Goal: Communication & Community: Participate in discussion

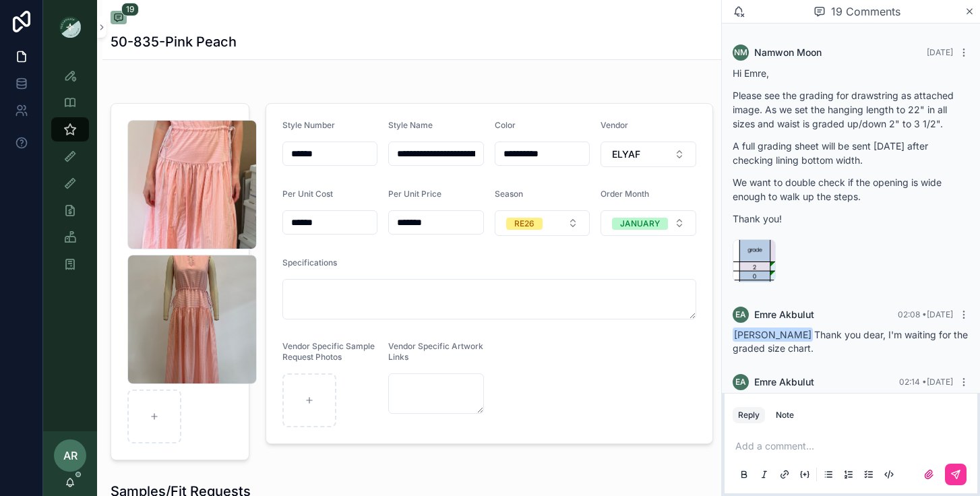
scroll to position [2300, 0]
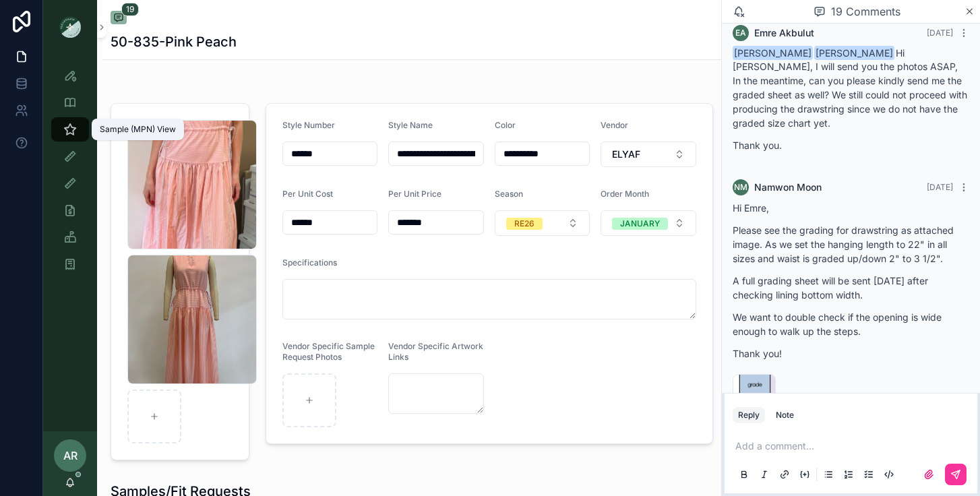
click at [71, 127] on icon "scrollable content" at bounding box center [69, 129] width 13 height 13
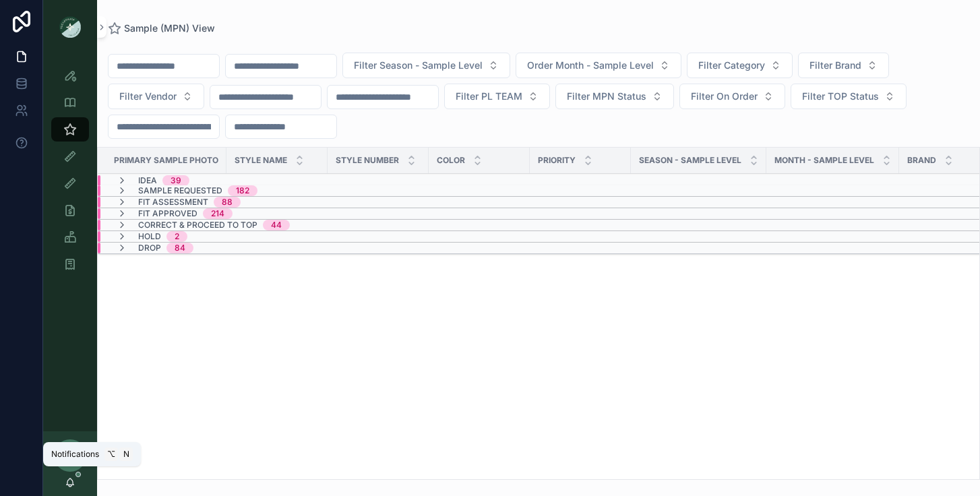
click at [73, 480] on icon "scrollable content" at bounding box center [70, 482] width 11 height 11
click at [71, 482] on icon "scrollable content" at bounding box center [70, 482] width 11 height 11
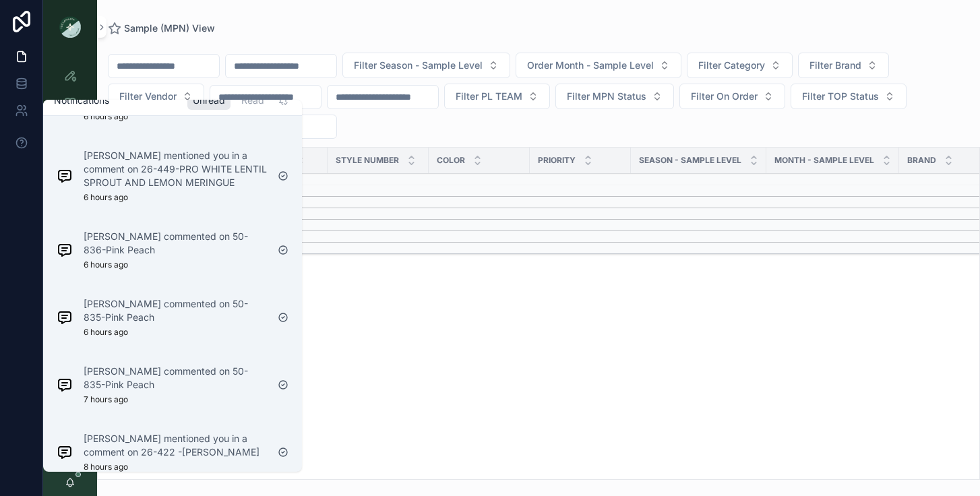
scroll to position [572, 0]
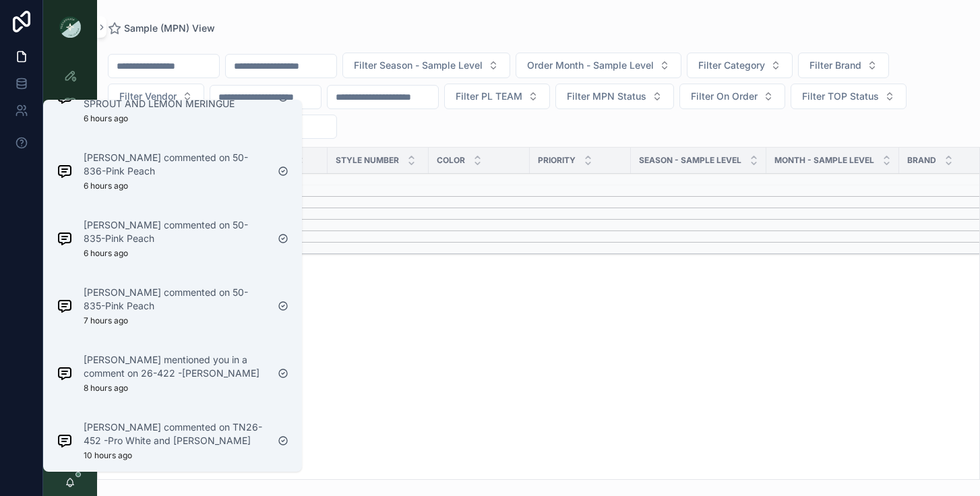
click at [126, 433] on p "[PERSON_NAME] commented on TN26-452 -Pro White and [PERSON_NAME]" at bounding box center [175, 433] width 183 height 27
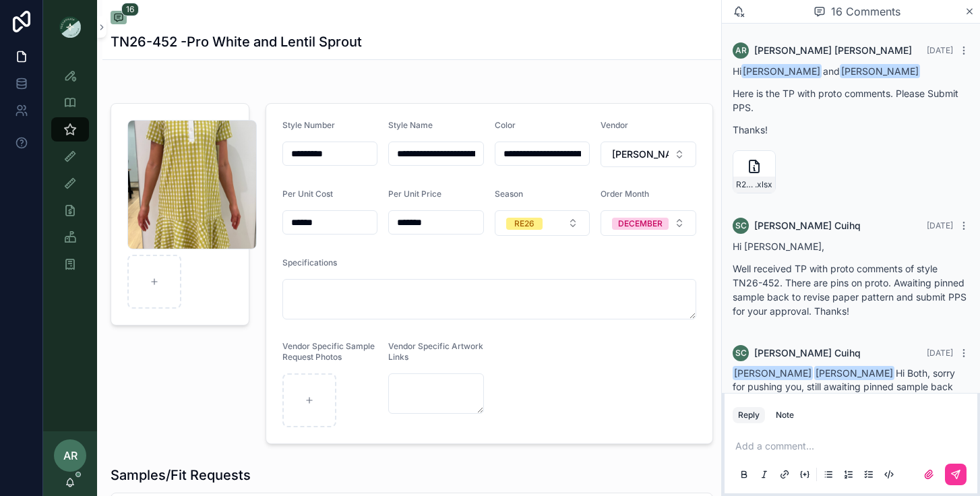
scroll to position [1183, 0]
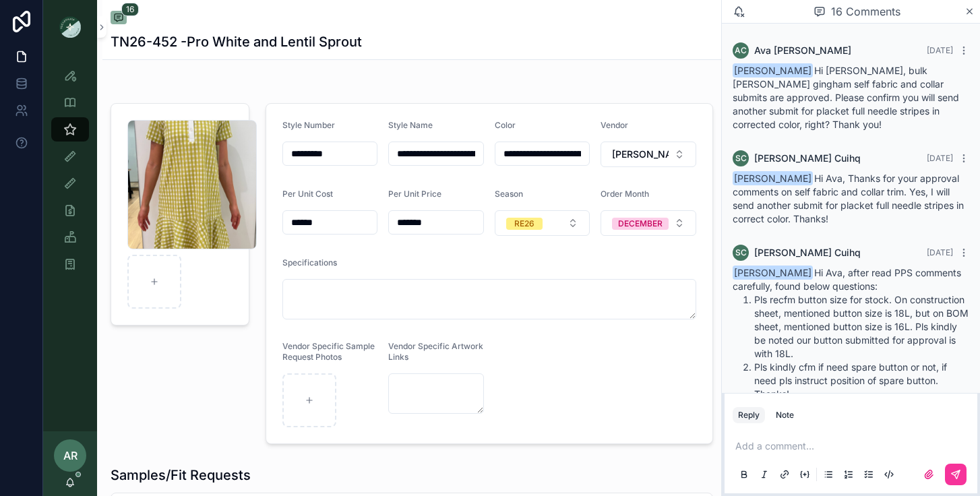
click at [74, 478] on icon "scrollable content" at bounding box center [70, 482] width 11 height 11
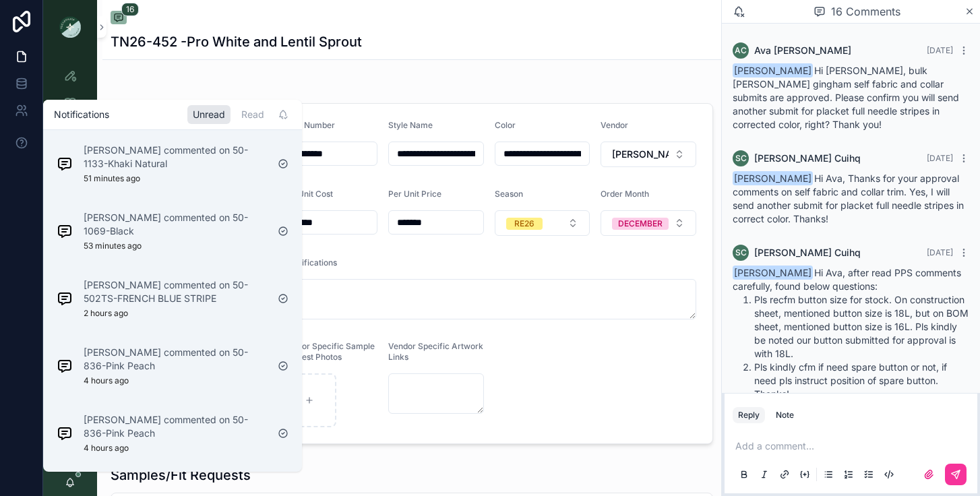
click at [105, 425] on p "[PERSON_NAME] commented on 50-836-Pink Peach" at bounding box center [175, 426] width 183 height 27
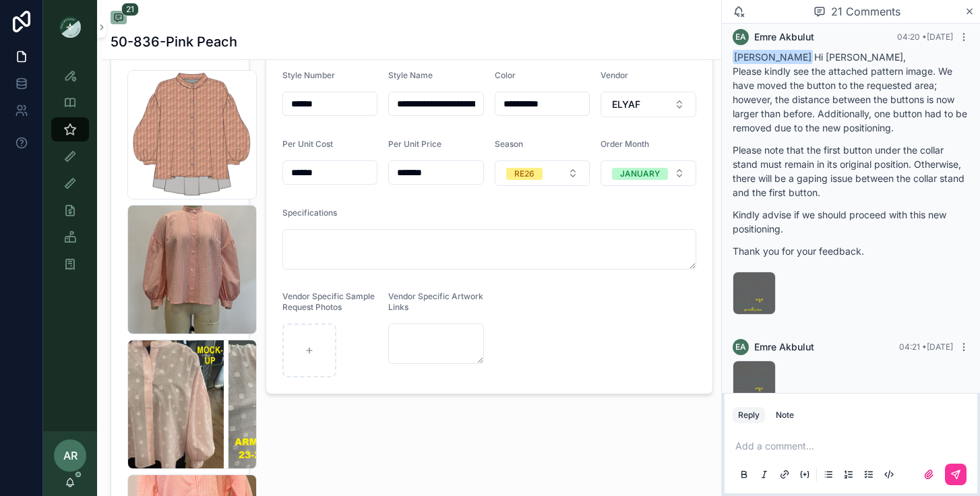
scroll to position [51, 0]
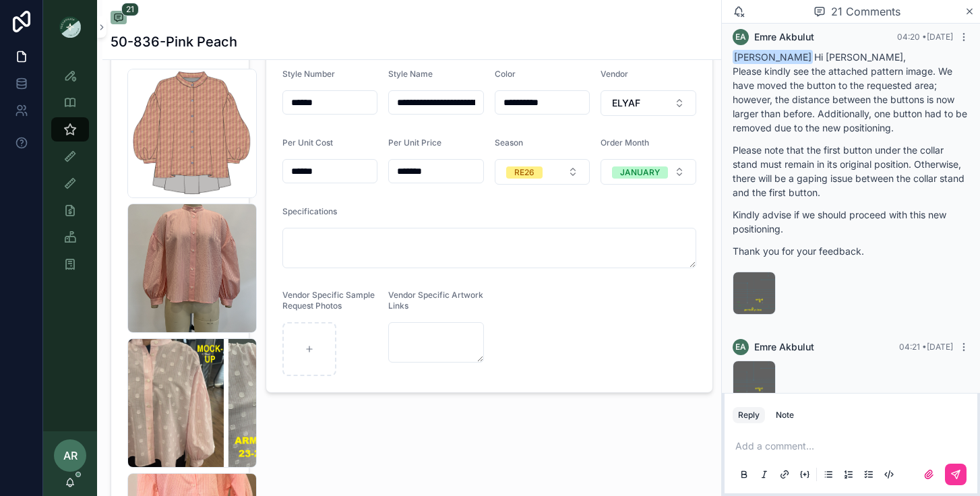
click at [56, 482] on div "AR [PERSON_NAME]" at bounding box center [70, 463] width 54 height 65
click at [69, 480] on icon "scrollable content" at bounding box center [70, 482] width 11 height 11
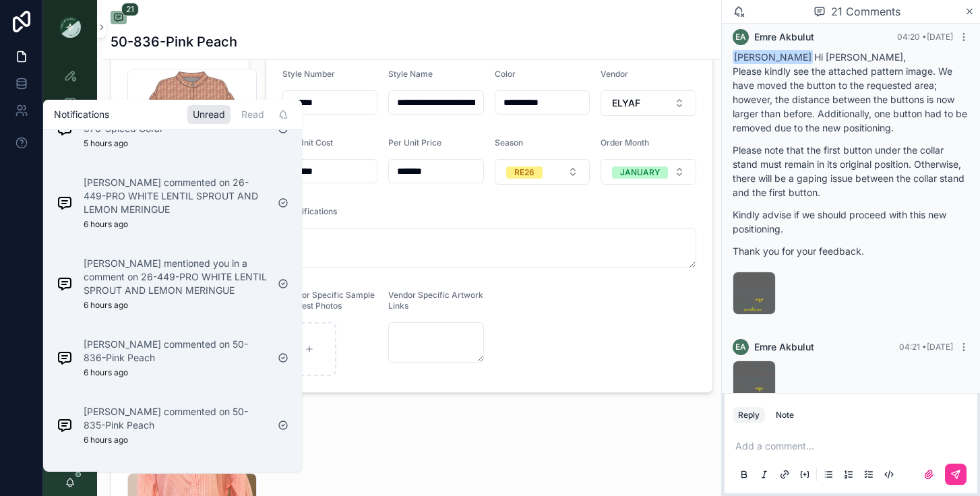
scroll to position [437, 0]
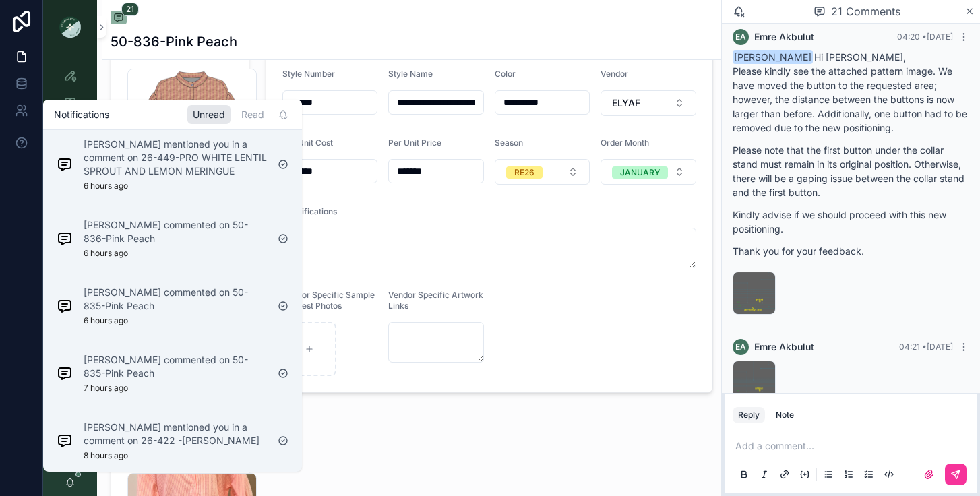
click at [73, 427] on div "Sophie Cuihq mentioned you in a comment on 26-422 -Lemon Meringue 8 hours ago" at bounding box center [161, 440] width 221 height 51
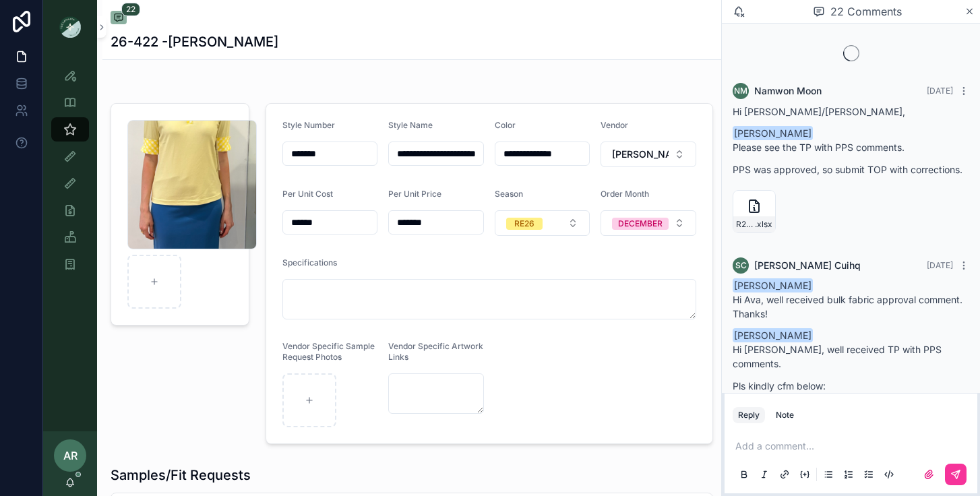
scroll to position [2942, 0]
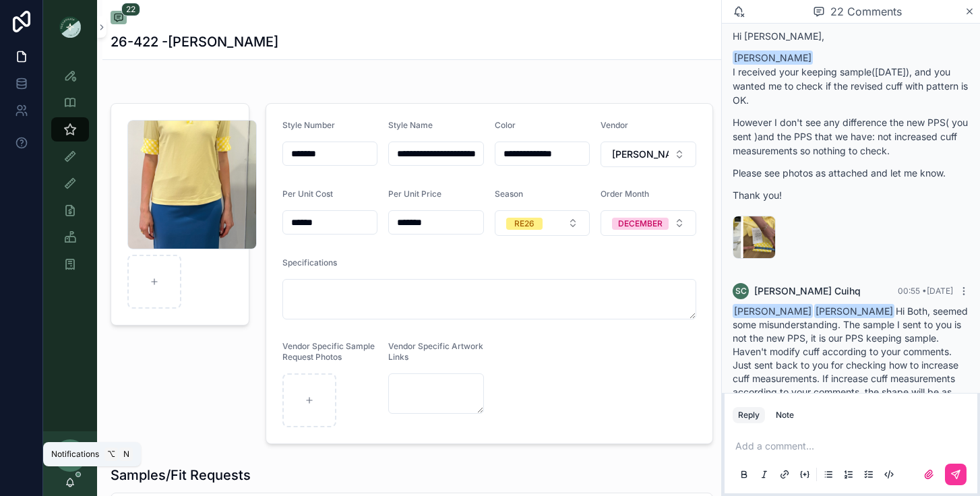
click at [74, 484] on icon "scrollable content" at bounding box center [70, 482] width 11 height 11
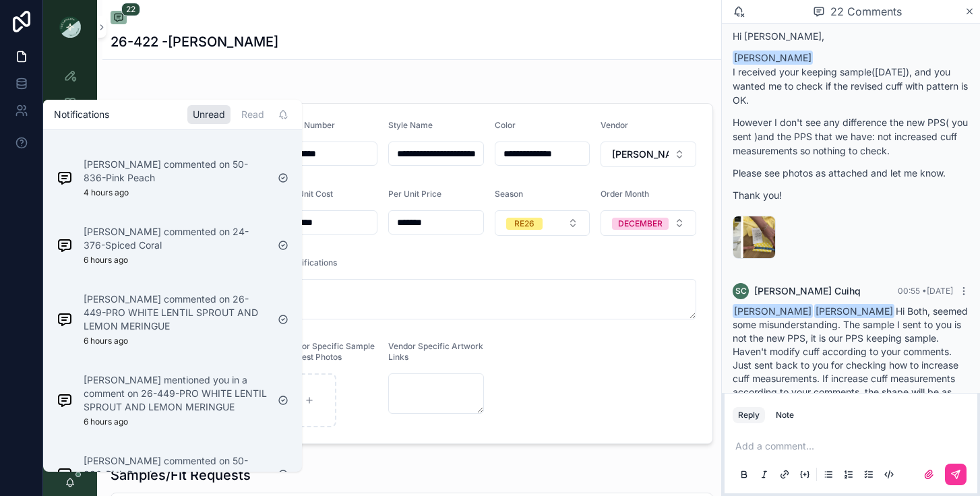
scroll to position [370, 0]
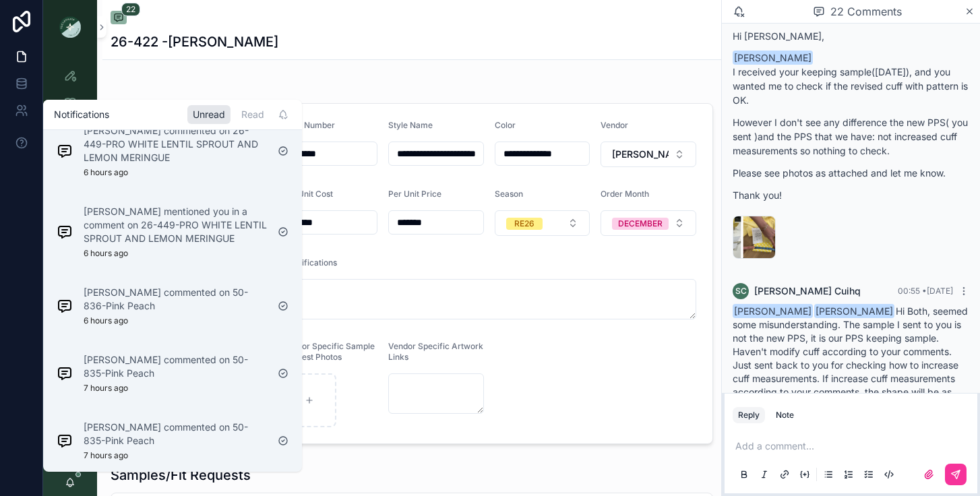
click at [106, 435] on p "Emre Akbulut commented on 50-835-Pink Peach" at bounding box center [175, 433] width 183 height 27
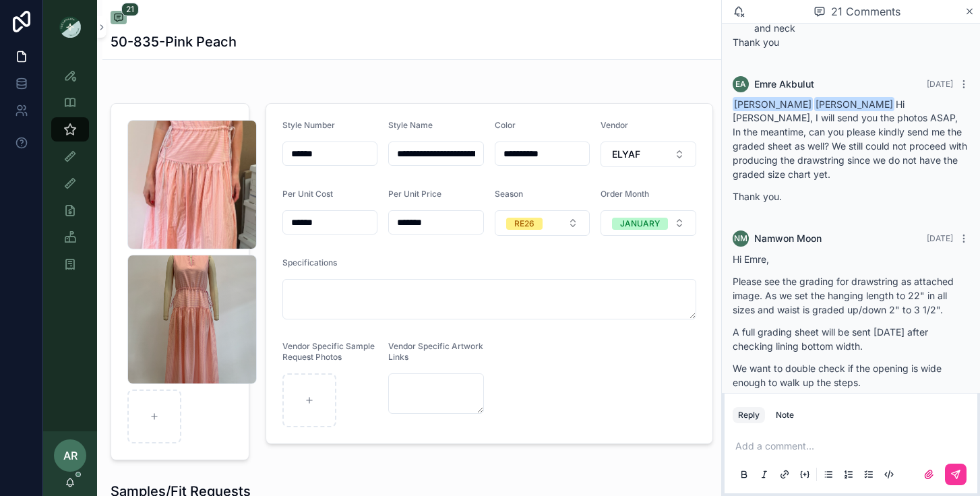
scroll to position [2248, 0]
click at [69, 486] on icon "scrollable content" at bounding box center [70, 482] width 11 height 11
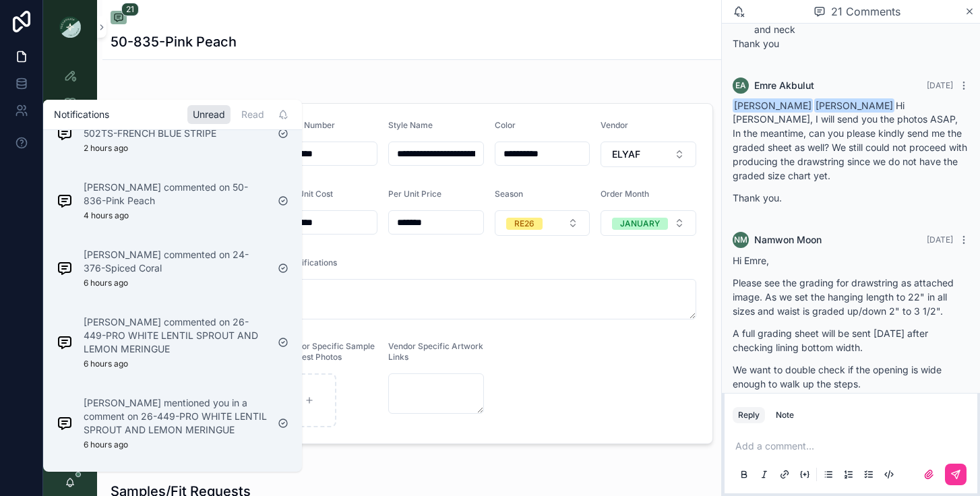
scroll to position [303, 0]
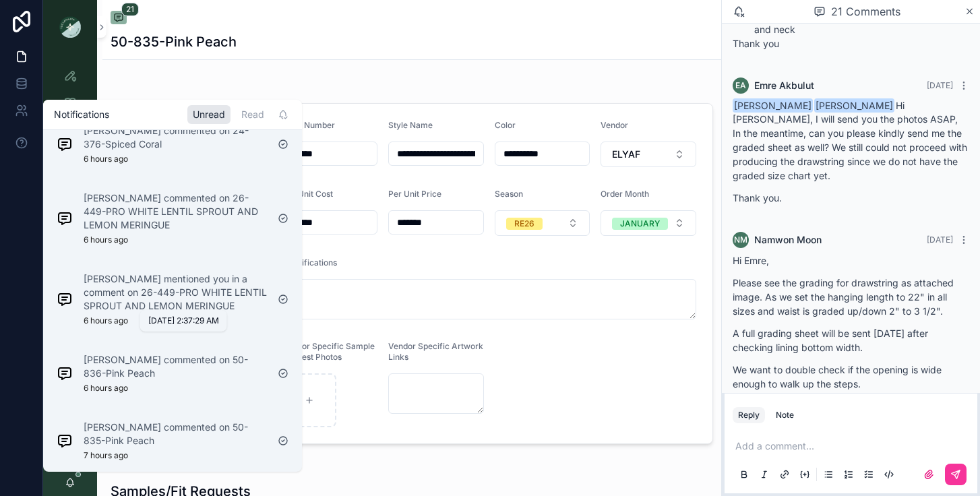
click at [121, 325] on p "6 hours ago" at bounding box center [106, 320] width 44 height 11
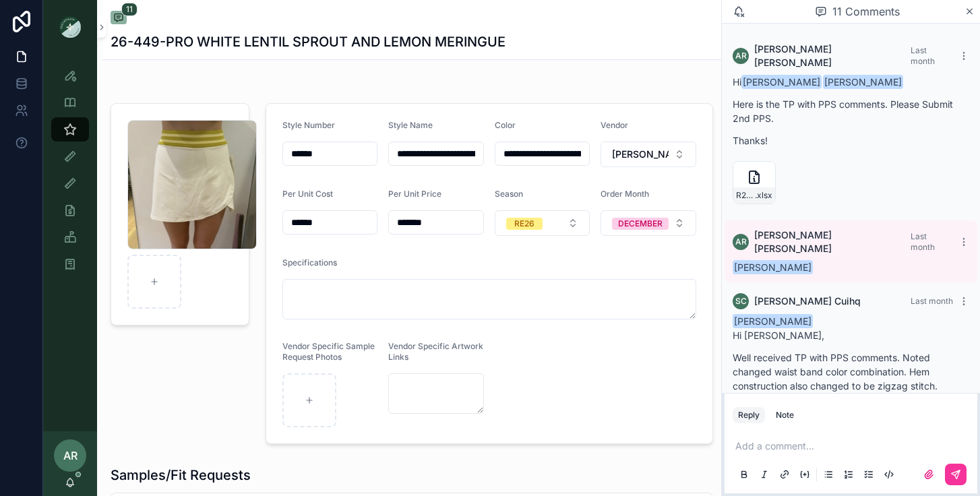
scroll to position [923, 0]
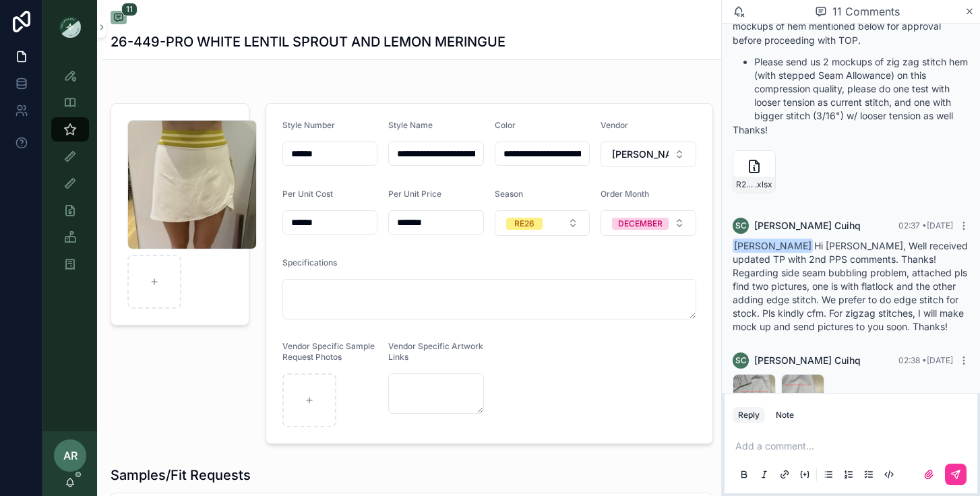
click at [755, 374] on div "SIDE-SEAM-WITH-EDGE-STITCH .png" at bounding box center [753, 395] width 43 height 43
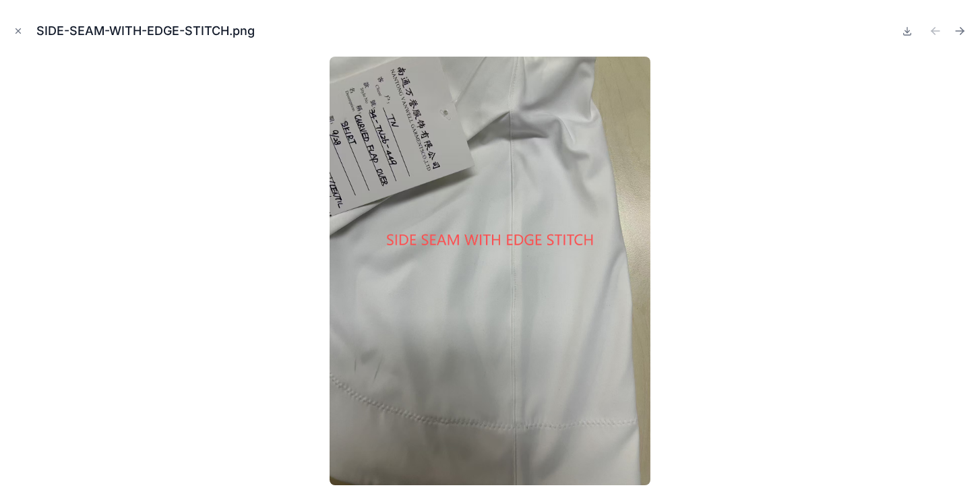
click at [959, 34] on icon "Next file" at bounding box center [959, 30] width 13 height 13
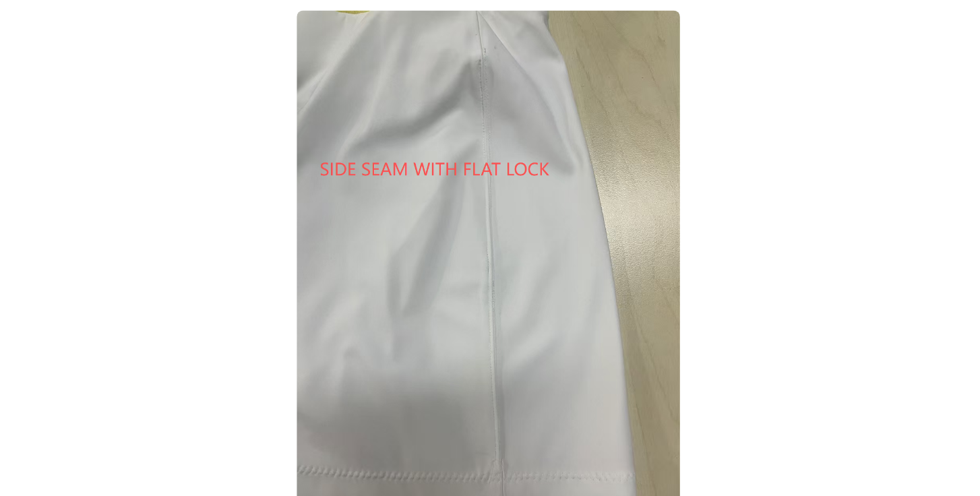
click at [485, 303] on img at bounding box center [489, 271] width 321 height 429
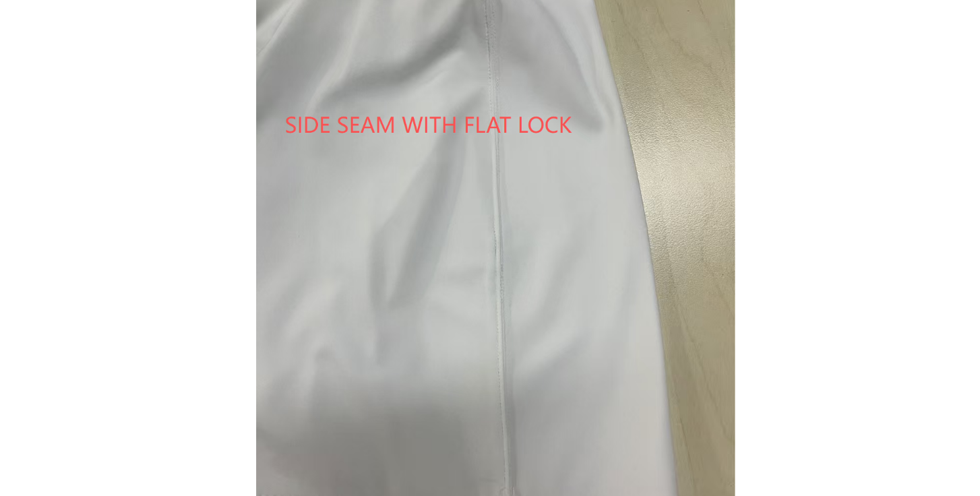
click at [273, 327] on div at bounding box center [490, 271] width 958 height 429
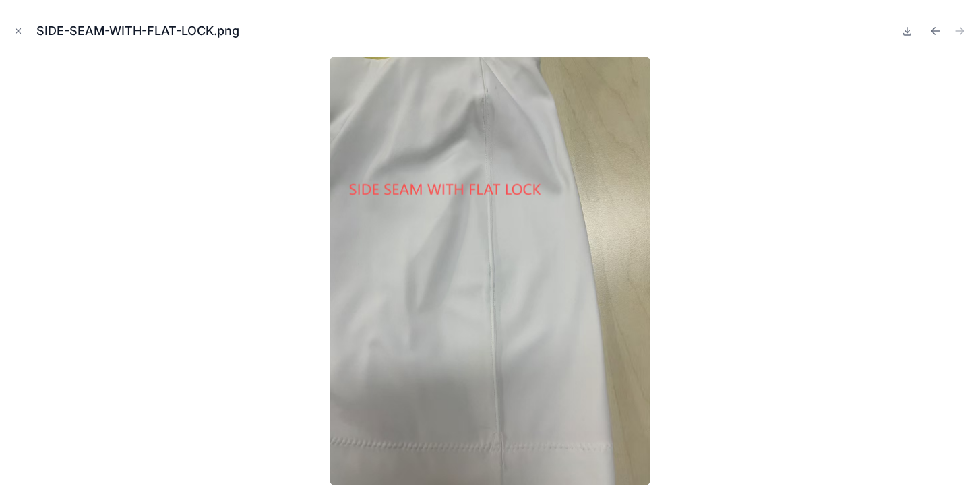
click at [927, 31] on button "Previous file" at bounding box center [935, 31] width 19 height 19
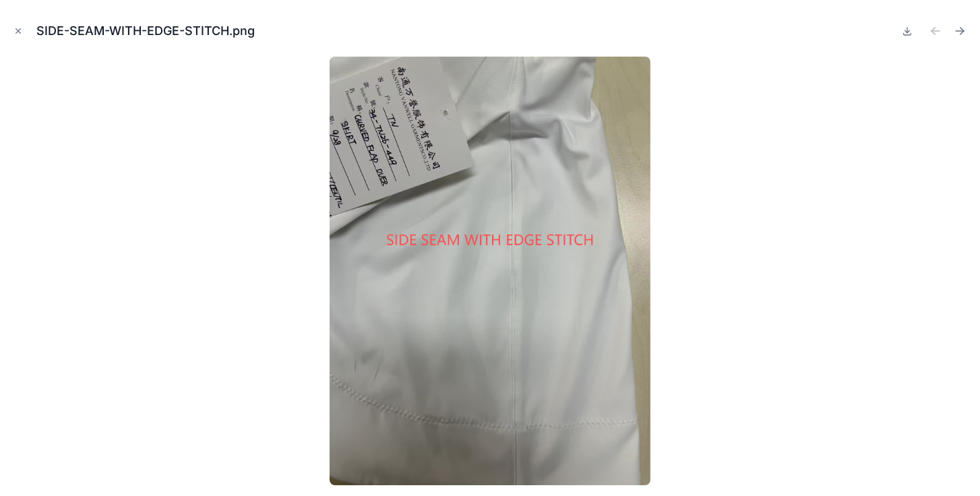
click at [20, 32] on icon "Close modal" at bounding box center [17, 30] width 9 height 9
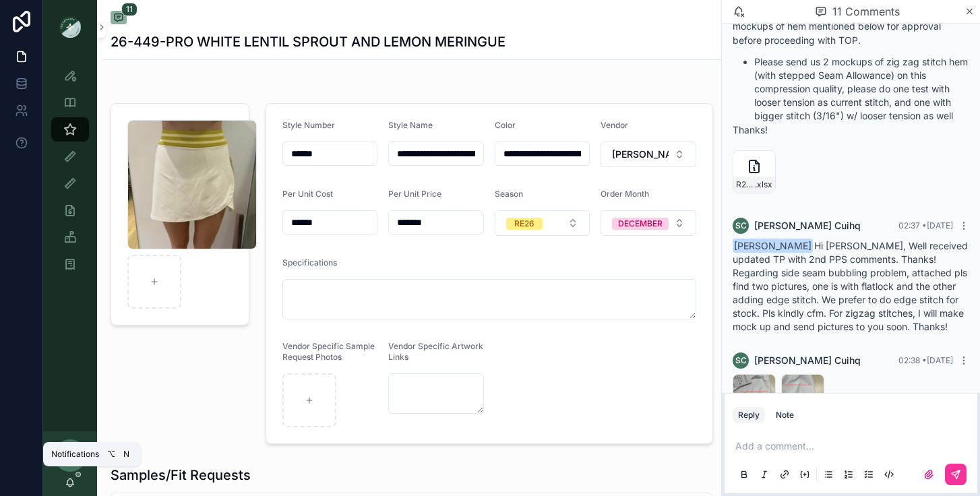
click at [76, 474] on span "scrollable content" at bounding box center [77, 474] width 5 height 5
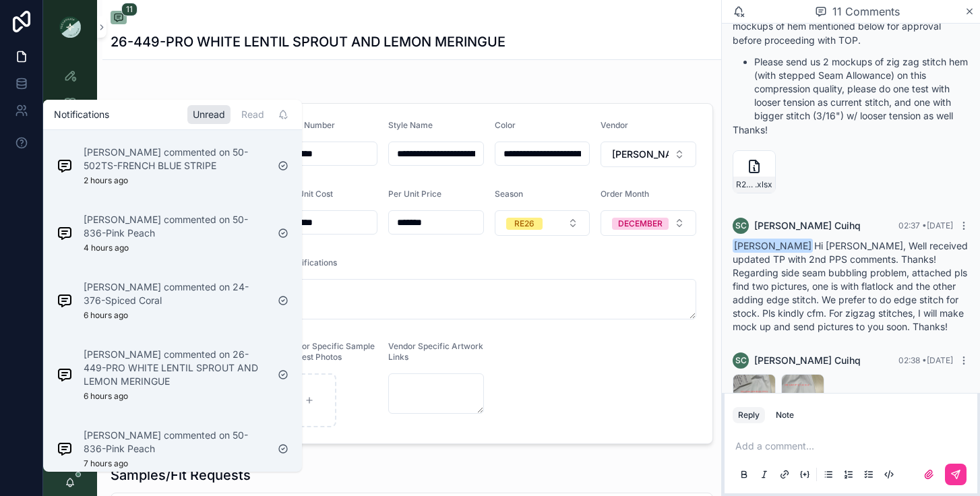
scroll to position [131, 0]
click at [129, 296] on p "Sophie Cuihq commented on 24-376-Spiced Coral" at bounding box center [175, 295] width 183 height 27
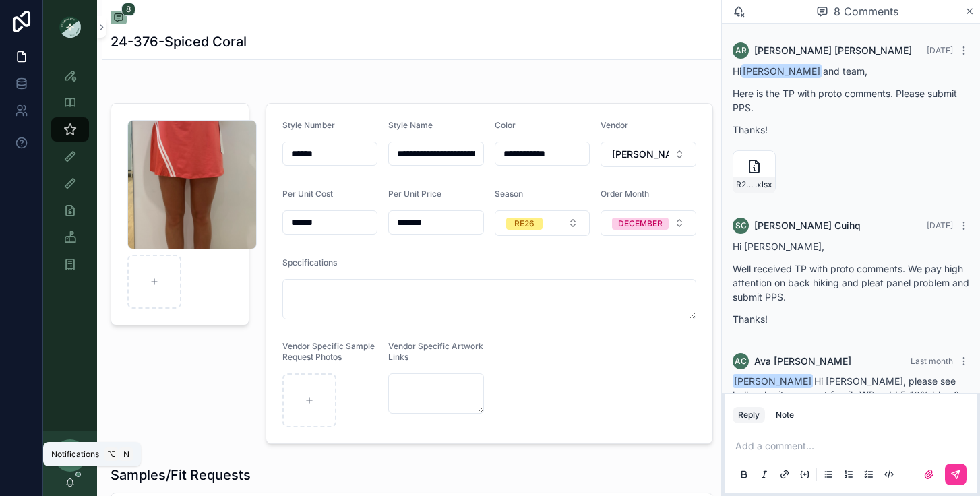
scroll to position [695, 0]
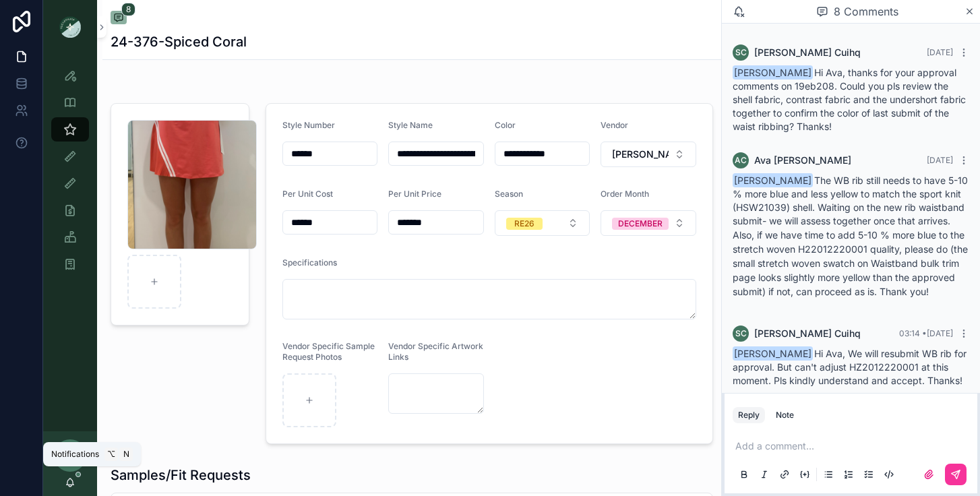
click at [68, 483] on icon "scrollable content" at bounding box center [70, 482] width 11 height 11
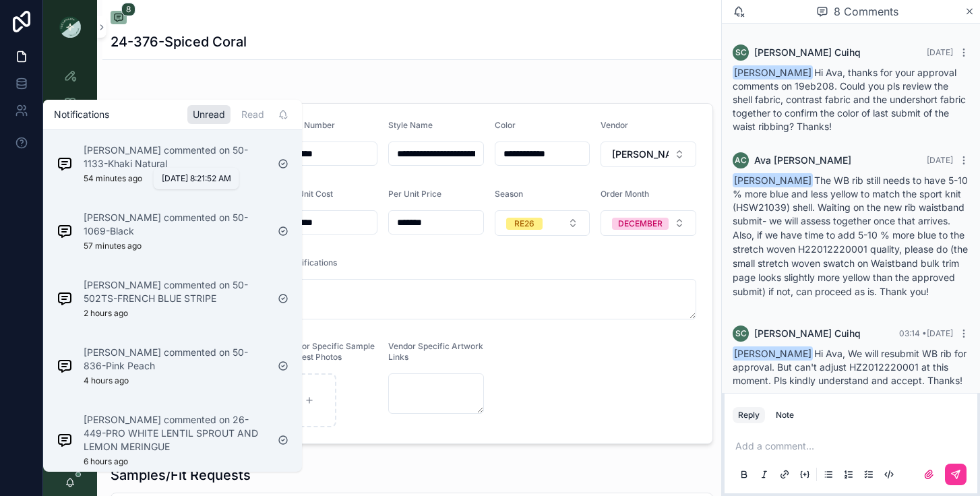
click at [135, 181] on p "54 minutes ago" at bounding box center [113, 178] width 59 height 11
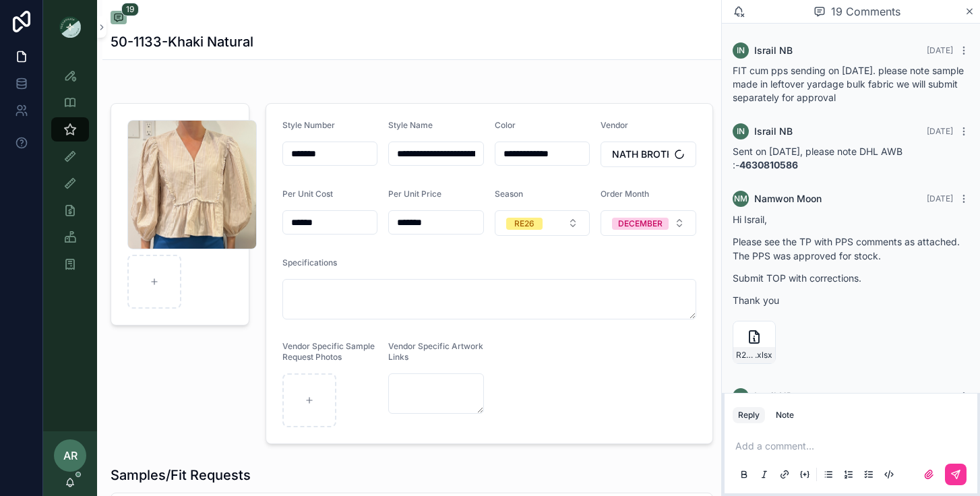
scroll to position [2256, 0]
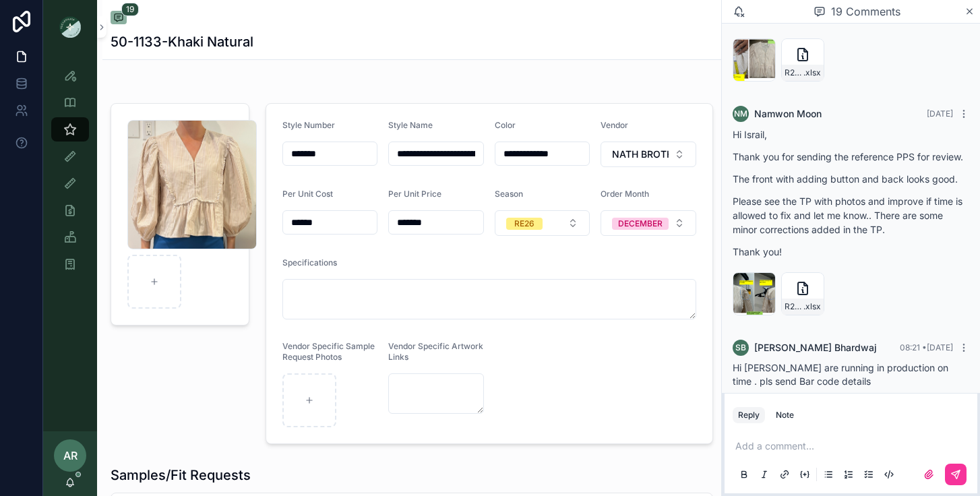
click at [749, 272] on div "image .png" at bounding box center [753, 293] width 43 height 43
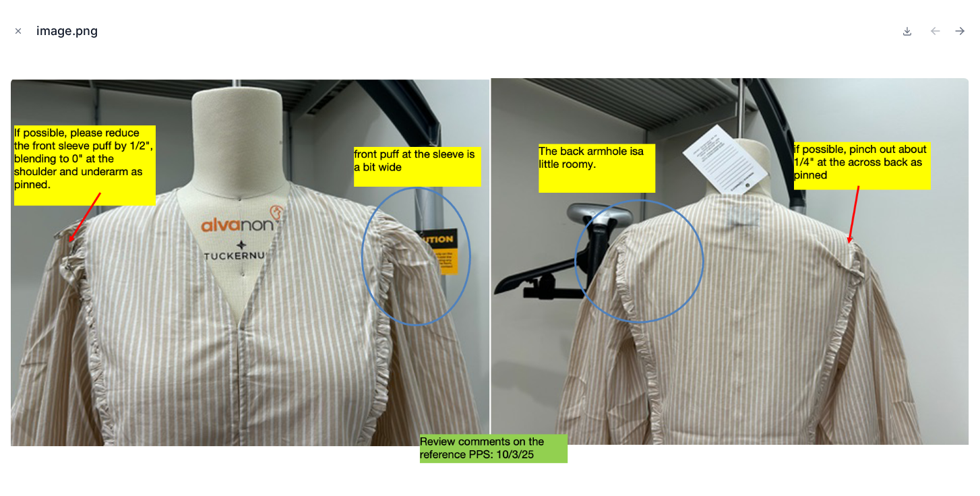
click at [18, 36] on button "Close modal" at bounding box center [18, 31] width 15 height 15
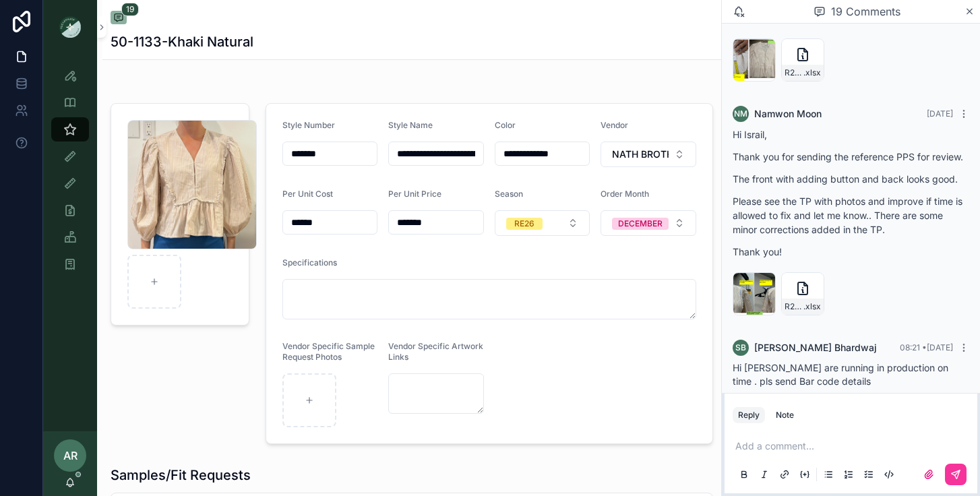
click at [62, 478] on div "AR [PERSON_NAME]" at bounding box center [70, 463] width 54 height 65
click at [74, 481] on icon "scrollable content" at bounding box center [70, 482] width 11 height 11
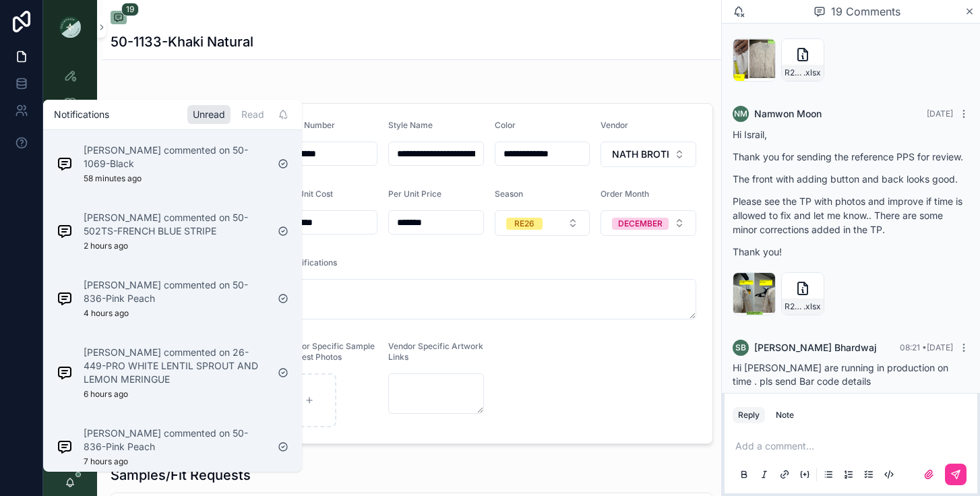
click at [141, 190] on div "Samarth Bhardwaj commented on 50-1069-Black 58 minutes ago" at bounding box center [172, 164] width 253 height 62
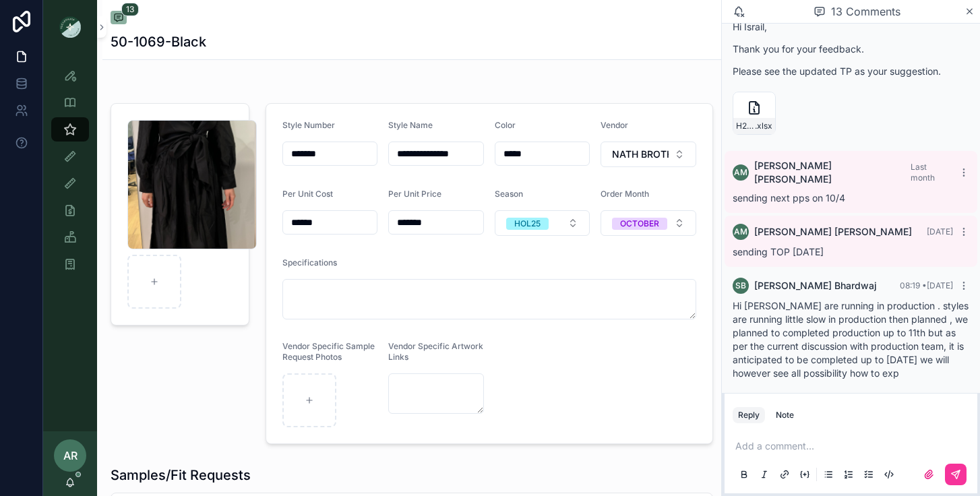
scroll to position [1174, 0]
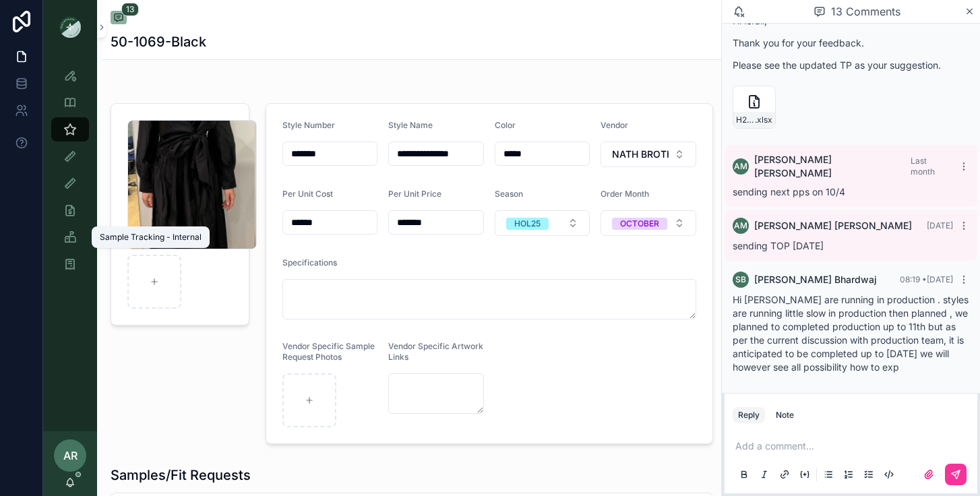
click at [73, 243] on icon "scrollable content" at bounding box center [69, 236] width 13 height 13
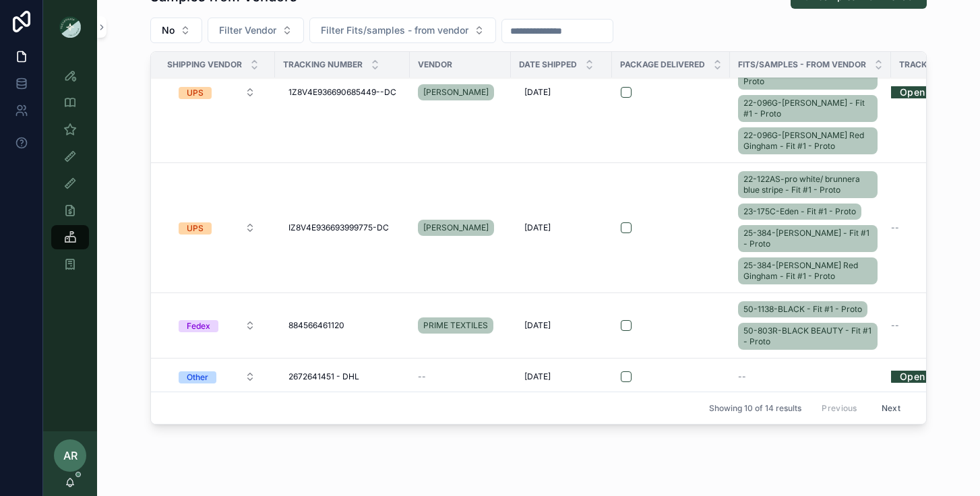
scroll to position [367, 0]
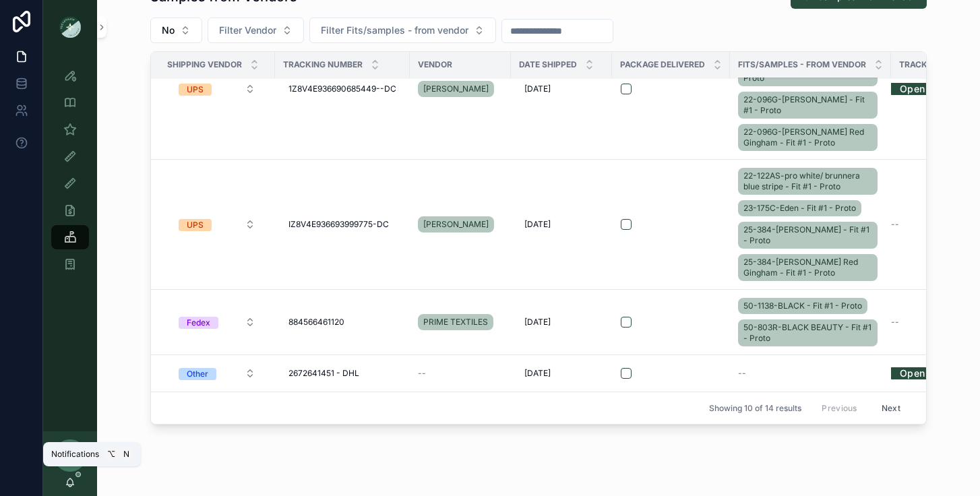
click at [73, 481] on icon "scrollable content" at bounding box center [70, 482] width 11 height 11
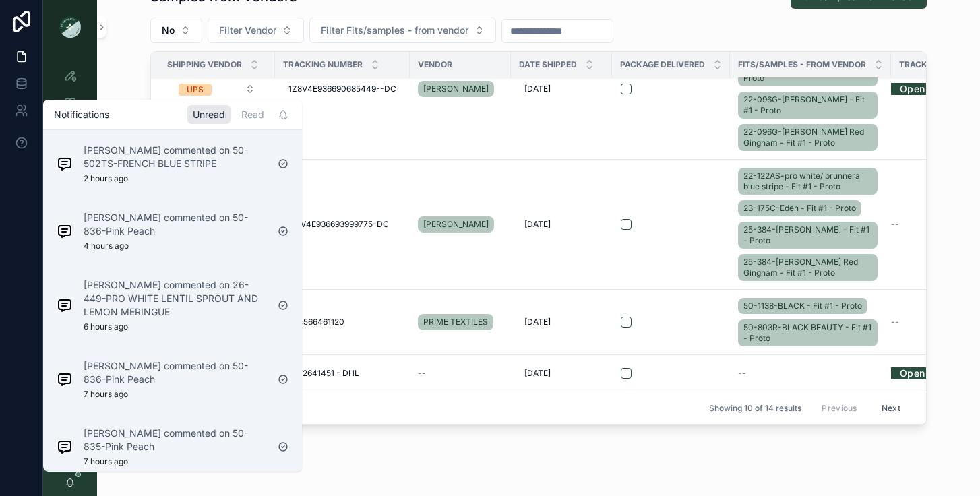
click at [116, 171] on div "Emre Akbulut commented on 50-502TS-FRENCH BLUE STRIPE 2 hours ago" at bounding box center [175, 164] width 183 height 40
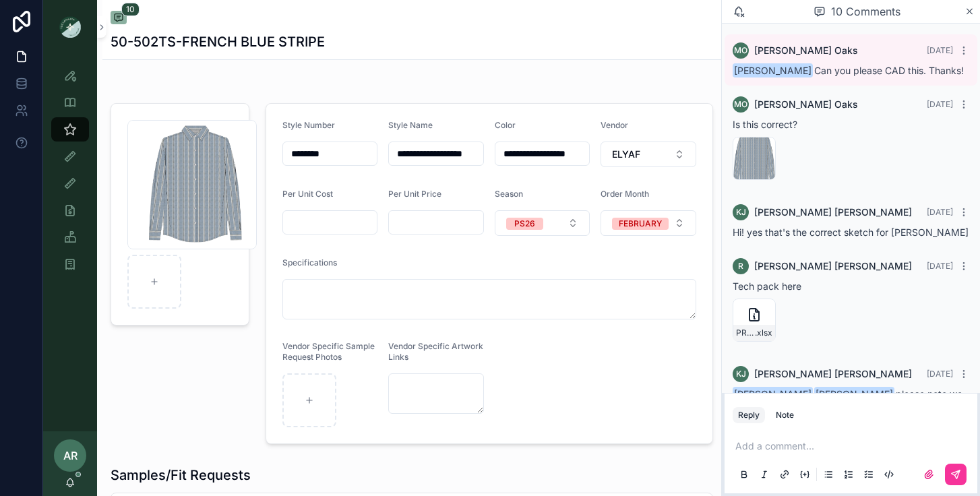
scroll to position [691, 0]
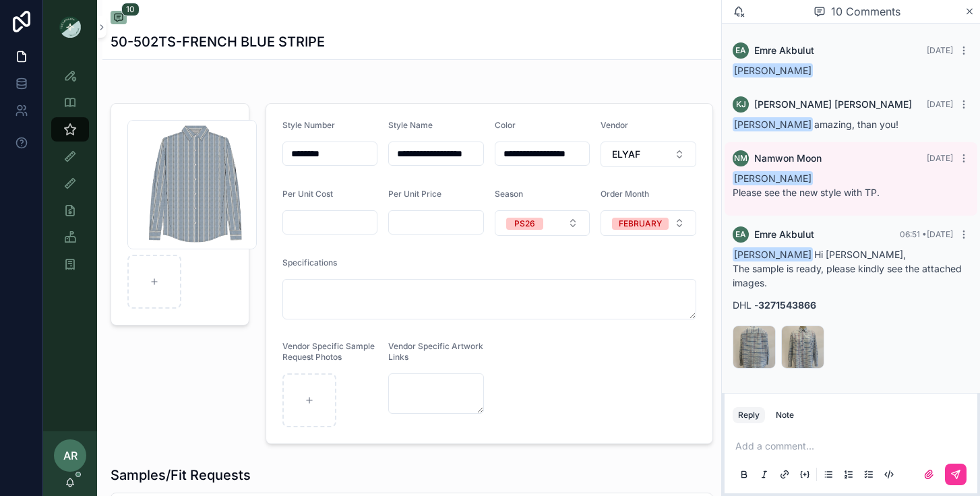
click at [748, 344] on div "50-502-ST-ARKA .JPG" at bounding box center [753, 346] width 43 height 43
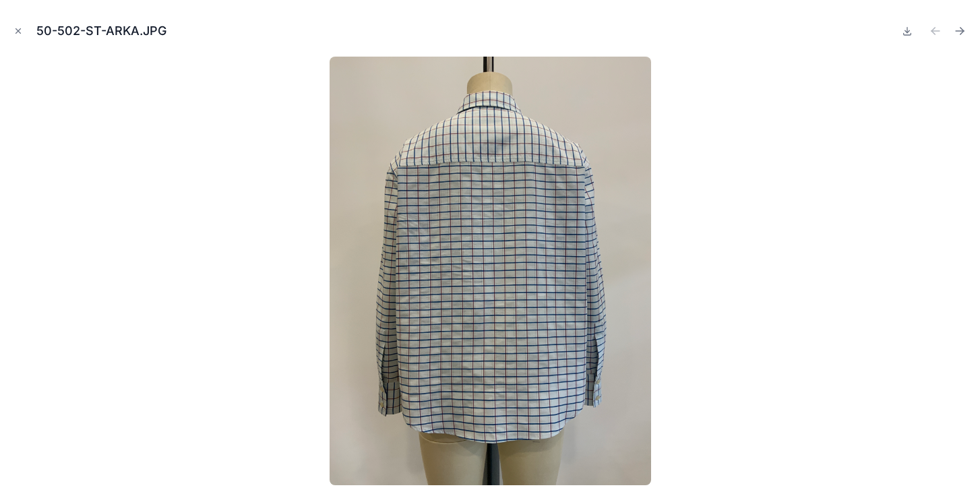
click at [957, 29] on icon "Next file" at bounding box center [959, 30] width 13 height 13
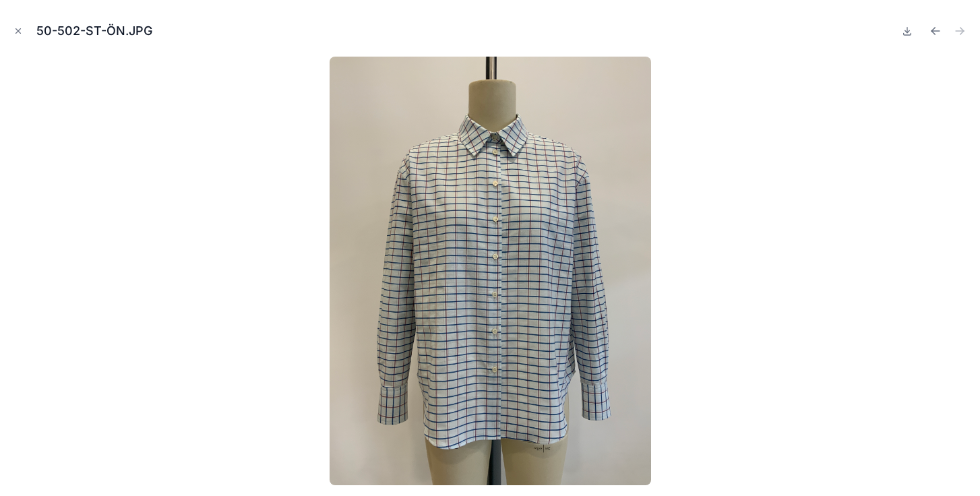
click at [933, 30] on icon "Previous file" at bounding box center [932, 29] width 3 height 3
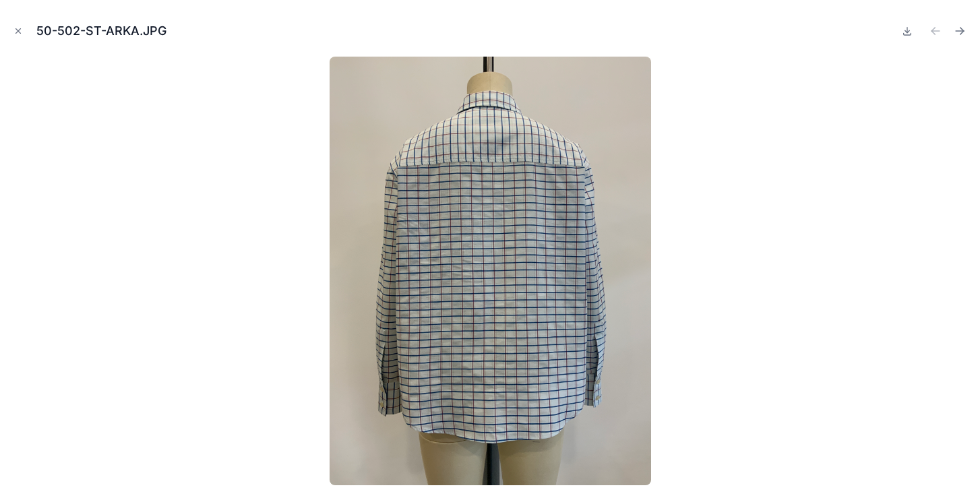
click at [955, 30] on icon "Next file" at bounding box center [959, 30] width 13 height 13
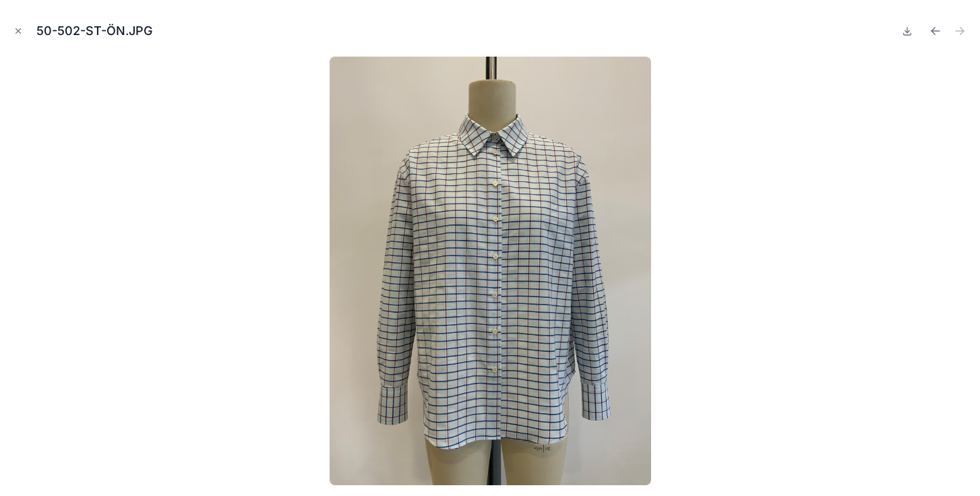
click at [17, 28] on icon "Close modal" at bounding box center [17, 30] width 9 height 9
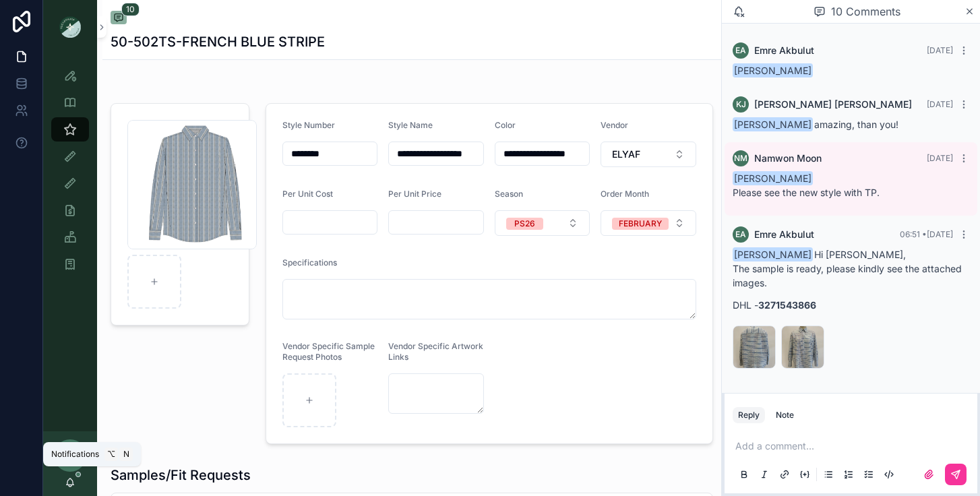
click at [74, 487] on icon "scrollable content" at bounding box center [70, 482] width 11 height 11
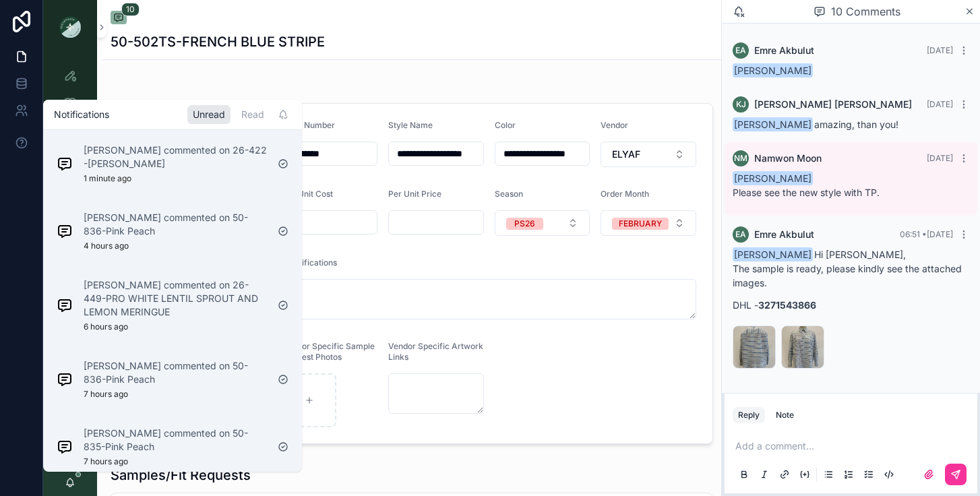
click at [137, 171] on div "Namwon Moon commented on 26-422 -Lemon Meringue 1 minute ago" at bounding box center [175, 164] width 183 height 40
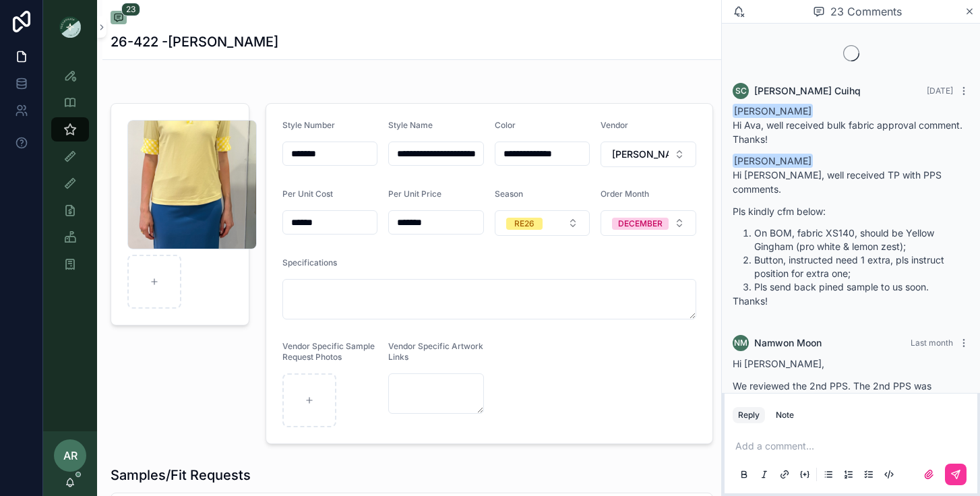
scroll to position [2903, 0]
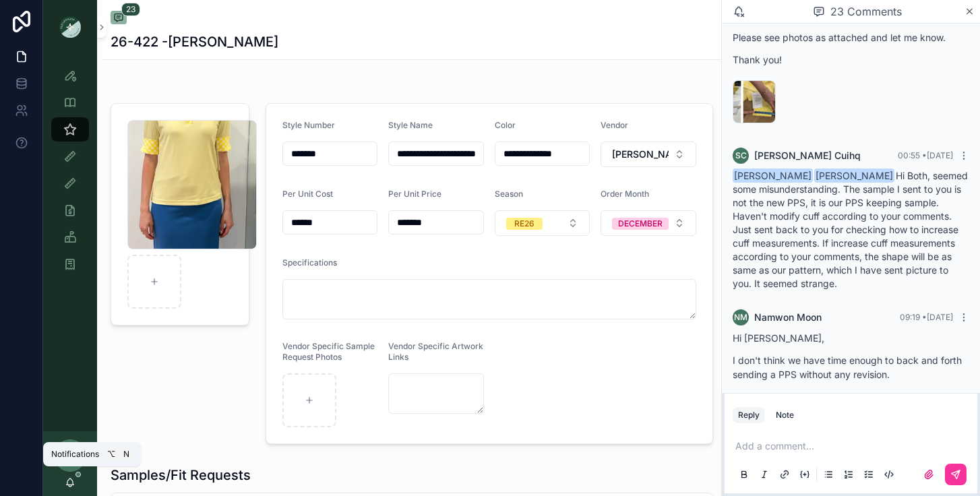
click at [67, 485] on icon "scrollable content" at bounding box center [70, 482] width 11 height 11
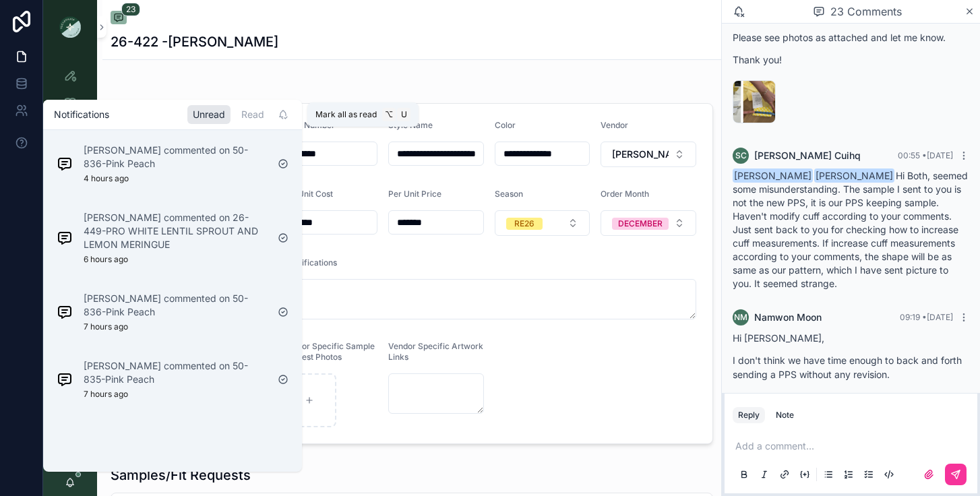
click at [278, 115] on icon "scrollable content" at bounding box center [283, 114] width 11 height 11
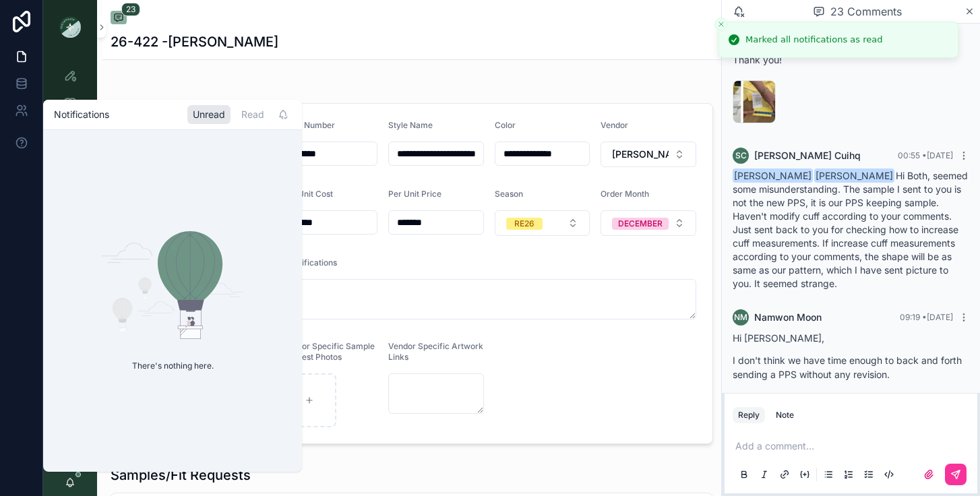
click at [169, 76] on div "scrollable content" at bounding box center [411, 81] width 619 height 11
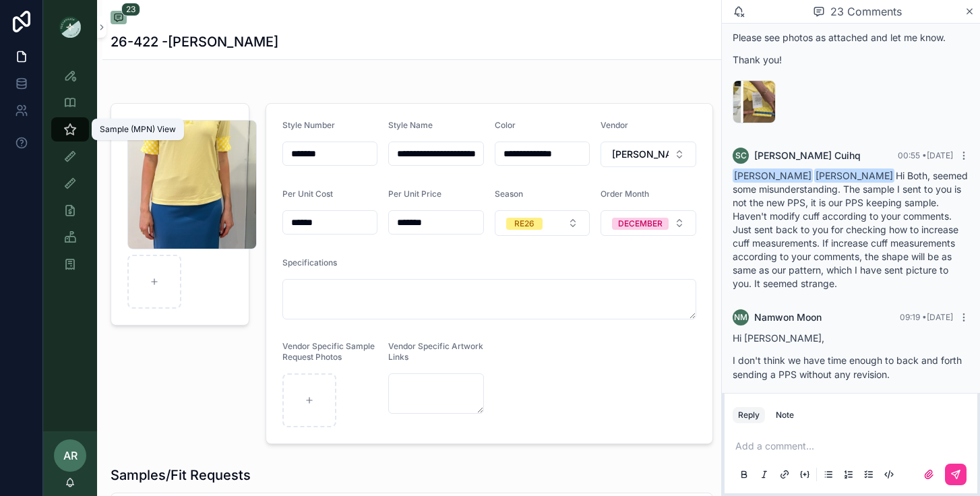
click at [69, 126] on icon "scrollable content" at bounding box center [69, 129] width 13 height 13
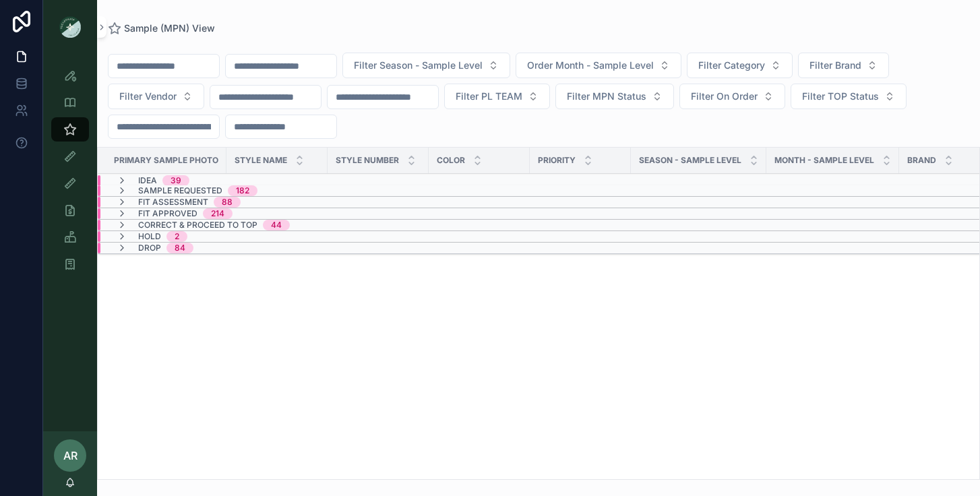
click at [119, 203] on icon "scrollable content" at bounding box center [122, 202] width 11 height 11
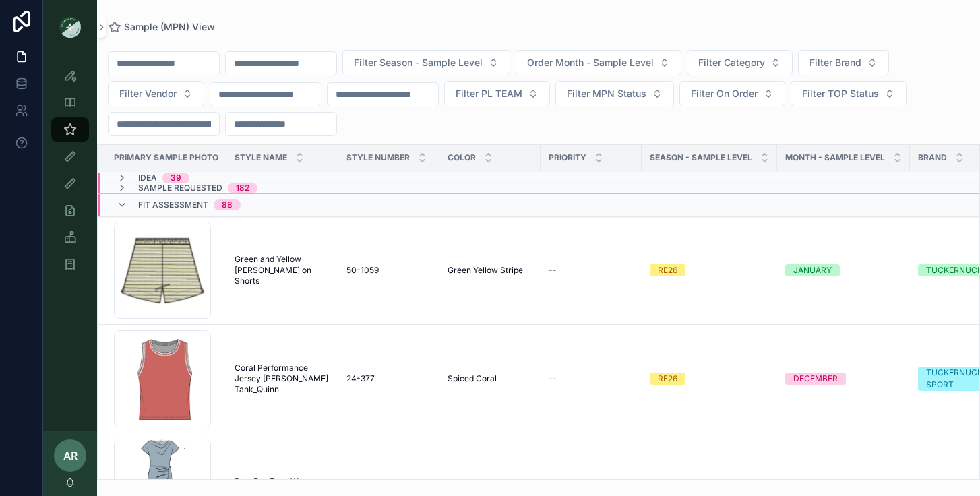
click at [297, 71] on input "scrollable content" at bounding box center [281, 63] width 111 height 19
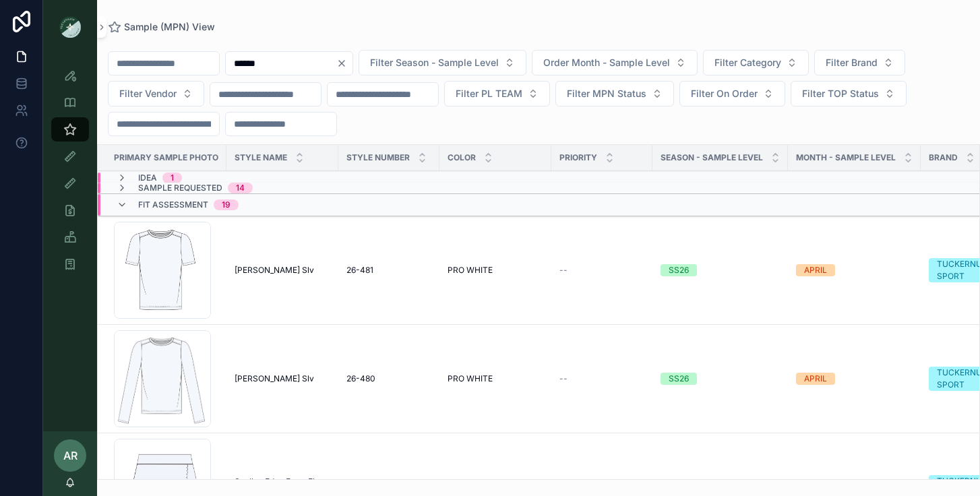
type input "******"
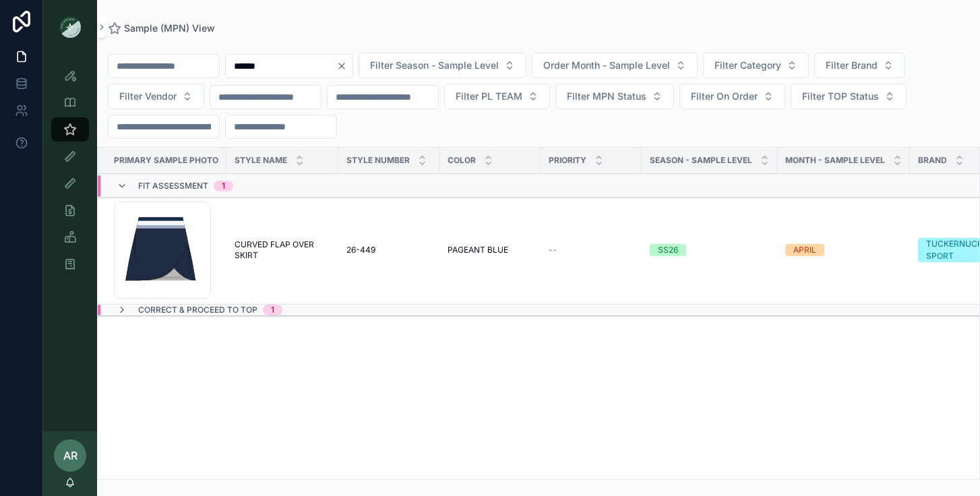
click at [284, 310] on div "Correct & Proceed to TOP 1" at bounding box center [199, 310] width 198 height 11
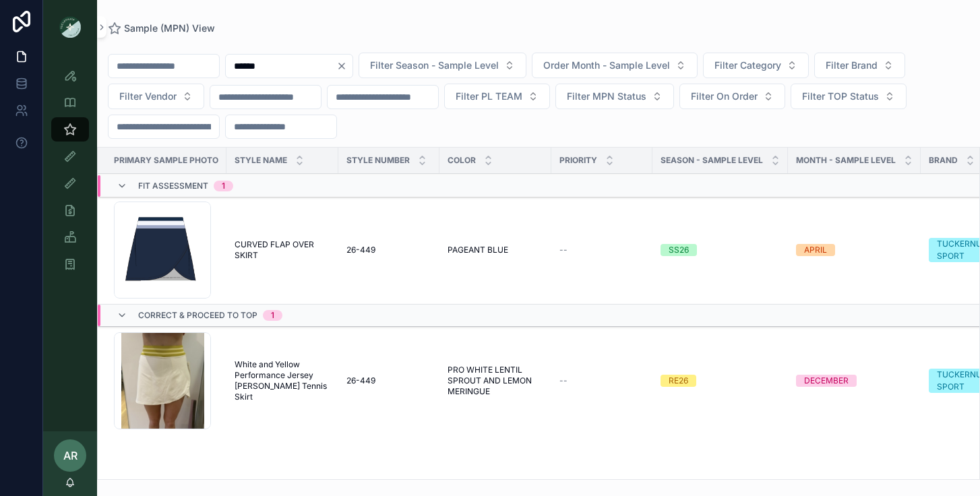
click at [258, 384] on span "White and Yellow Performance Jersey Tabitha Tennis Skirt" at bounding box center [282, 380] width 96 height 43
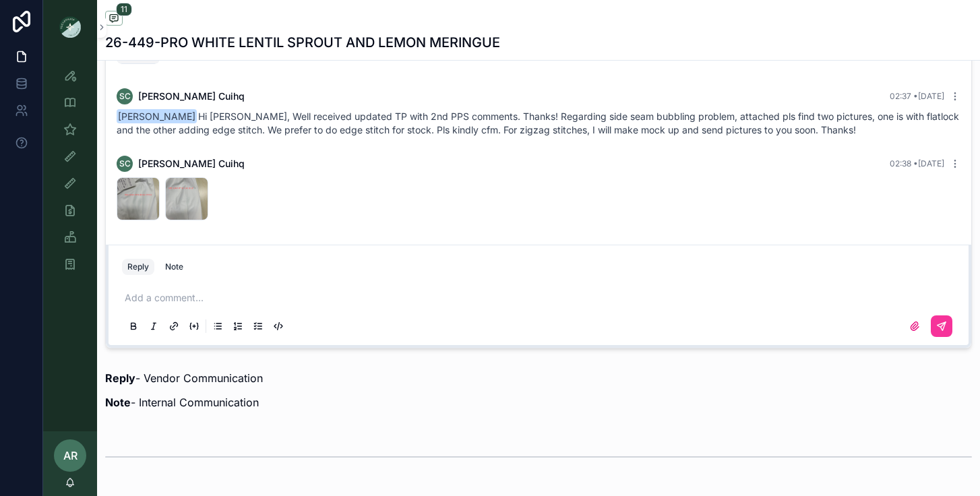
scroll to position [1023, 0]
click at [258, 299] on p "scrollable content" at bounding box center [541, 296] width 833 height 13
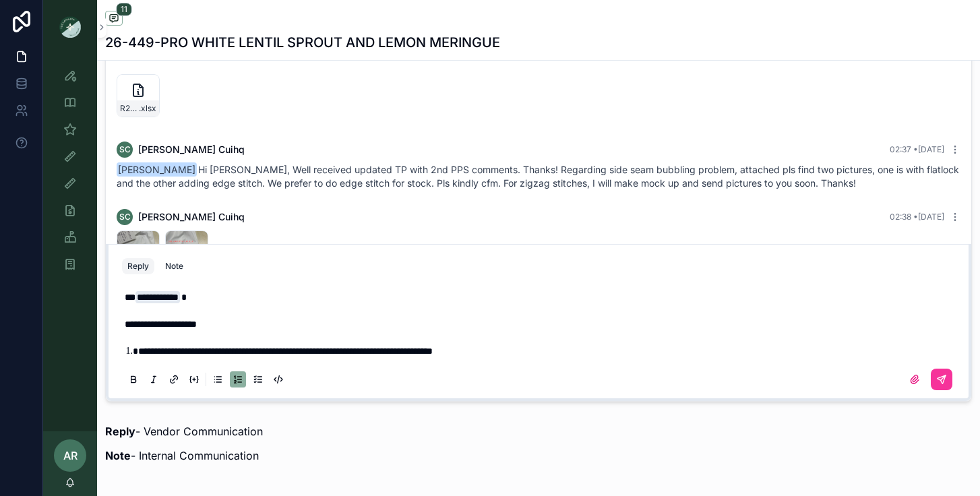
scroll to position [956, 0]
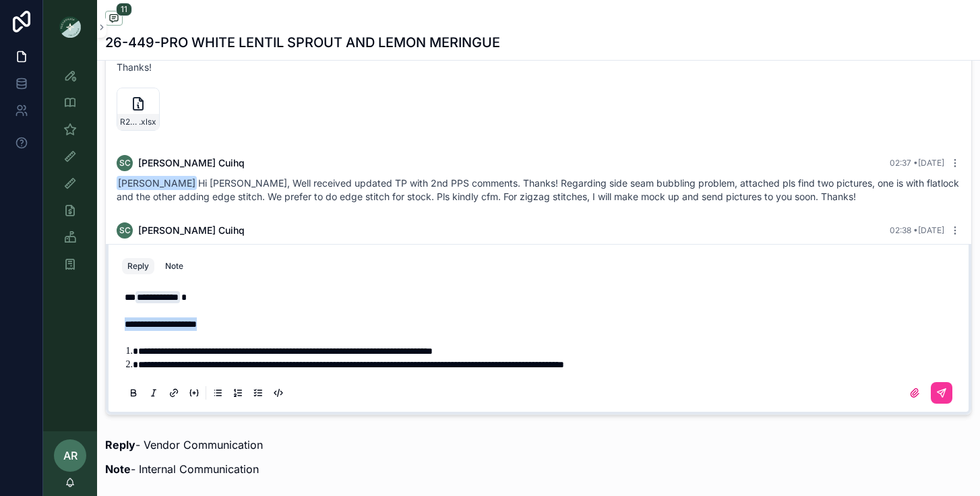
drag, startPoint x: 125, startPoint y: 326, endPoint x: 239, endPoint y: 330, distance: 113.9
click at [239, 330] on p "**********" at bounding box center [541, 323] width 833 height 13
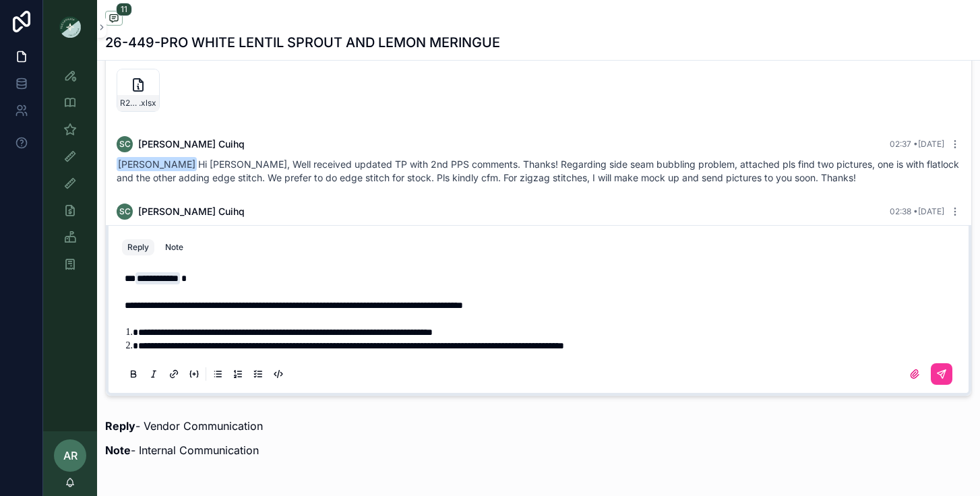
scroll to position [981, 0]
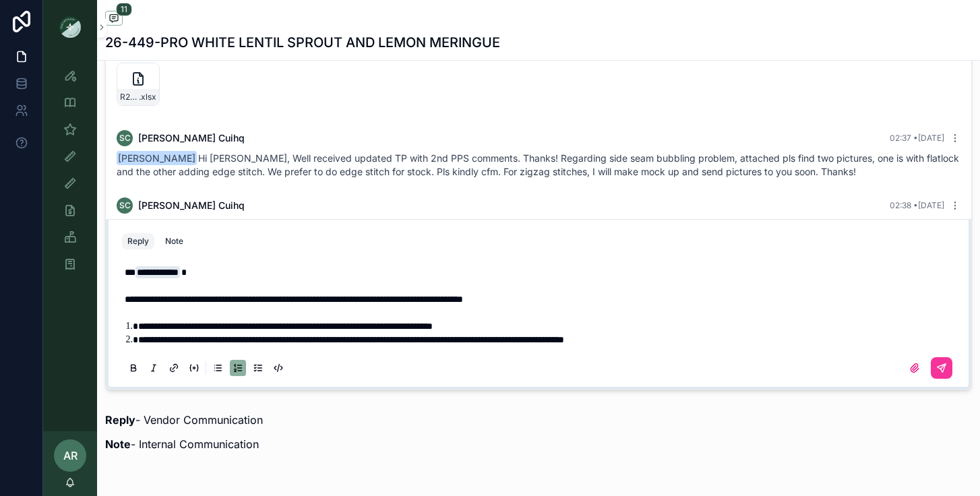
click at [141, 330] on span "**********" at bounding box center [285, 325] width 294 height 9
click at [220, 325] on span "**********" at bounding box center [285, 325] width 294 height 9
click at [334, 325] on span "**********" at bounding box center [315, 325] width 355 height 9
click at [276, 329] on span "**********" at bounding box center [315, 325] width 355 height 9
click at [139, 340] on span "**********" at bounding box center [351, 339] width 426 height 9
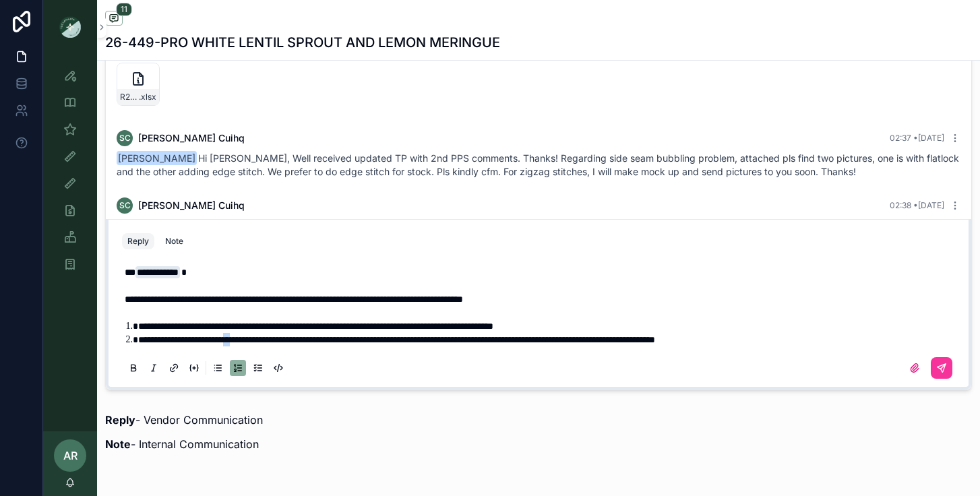
drag, startPoint x: 259, startPoint y: 341, endPoint x: 246, endPoint y: 336, distance: 14.5
click at [246, 336] on span "**********" at bounding box center [396, 339] width 517 height 9
click at [303, 336] on span "**********" at bounding box center [398, 339] width 520 height 9
drag, startPoint x: 369, startPoint y: 340, endPoint x: 596, endPoint y: 343, distance: 227.1
click at [596, 343] on span "**********" at bounding box center [405, 339] width 534 height 9
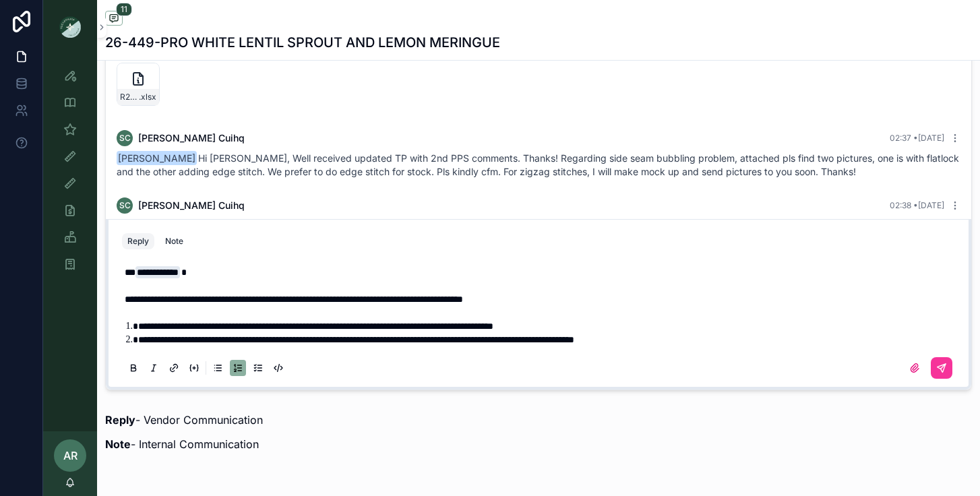
click at [515, 342] on span "**********" at bounding box center [356, 339] width 436 height 9
drag, startPoint x: 524, startPoint y: 341, endPoint x: 730, endPoint y: 353, distance: 205.9
click at [730, 353] on div "**********" at bounding box center [538, 319] width 833 height 124
click at [446, 340] on span "**********" at bounding box center [292, 339] width 308 height 9
drag, startPoint x: 460, startPoint y: 340, endPoint x: 559, endPoint y: 348, distance: 98.7
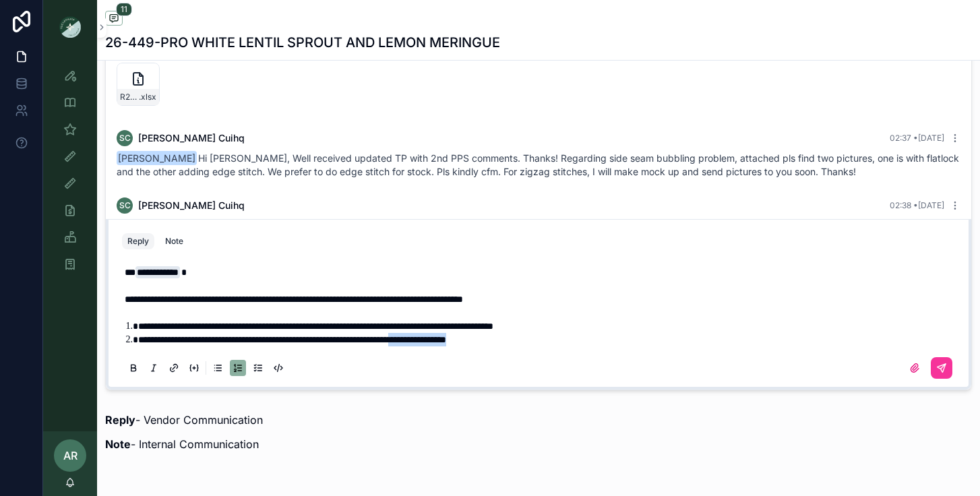
click at [559, 348] on div "**********" at bounding box center [538, 319] width 833 height 124
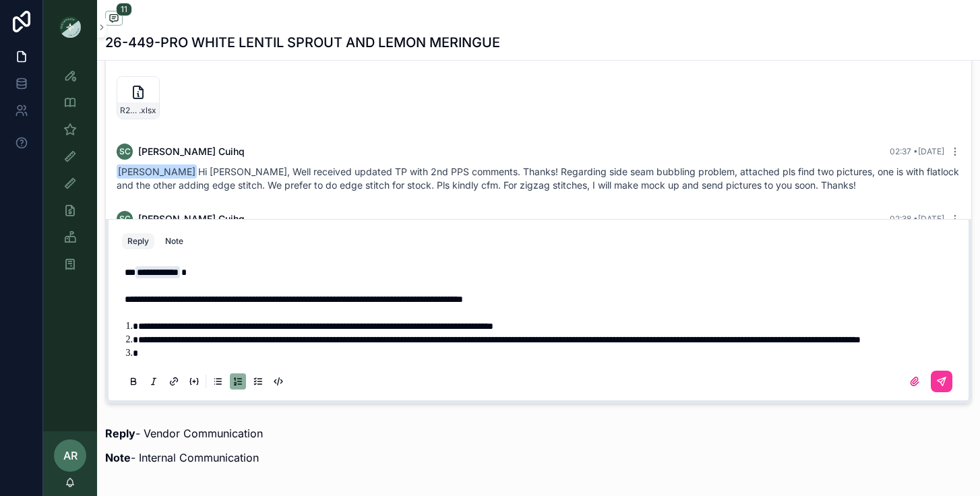
scroll to position [954, 0]
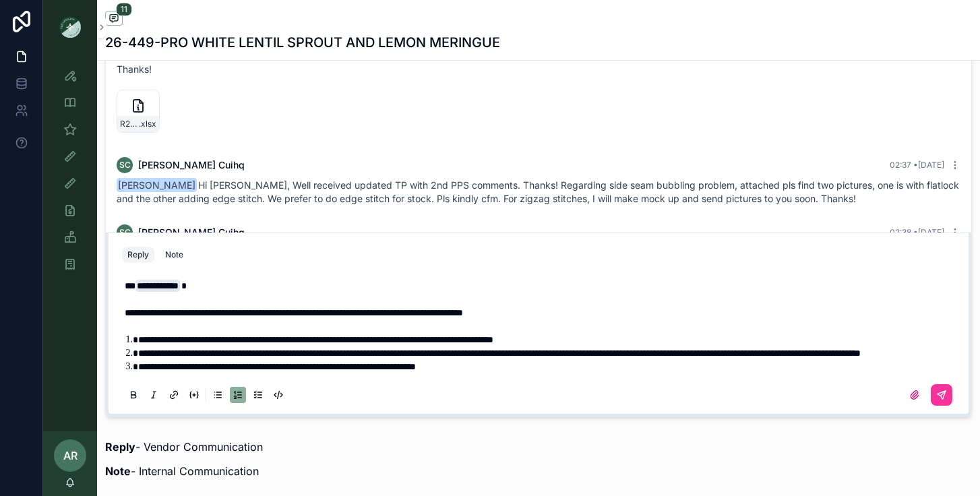
click at [372, 370] on span "**********" at bounding box center [277, 366] width 278 height 9
click at [351, 367] on span "**********" at bounding box center [275, 366] width 274 height 9
click at [507, 362] on li "**********" at bounding box center [547, 366] width 819 height 13
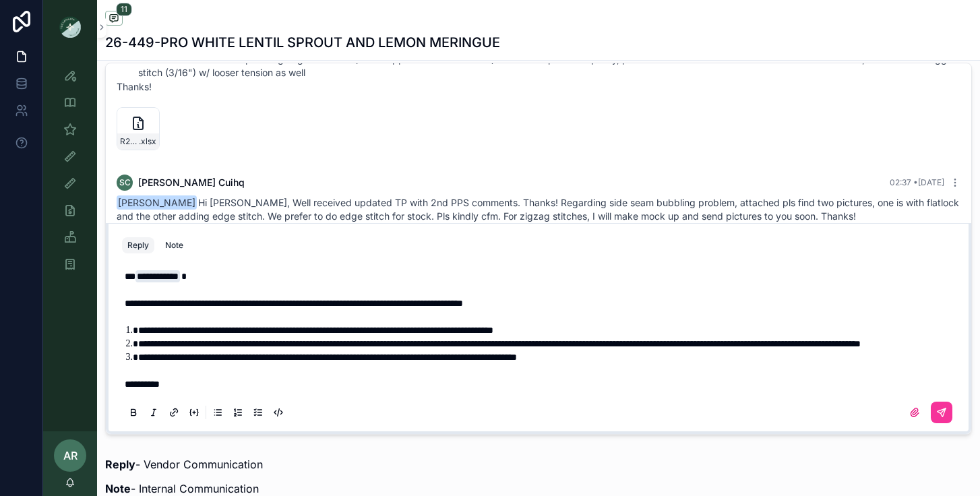
scroll to position [941, 0]
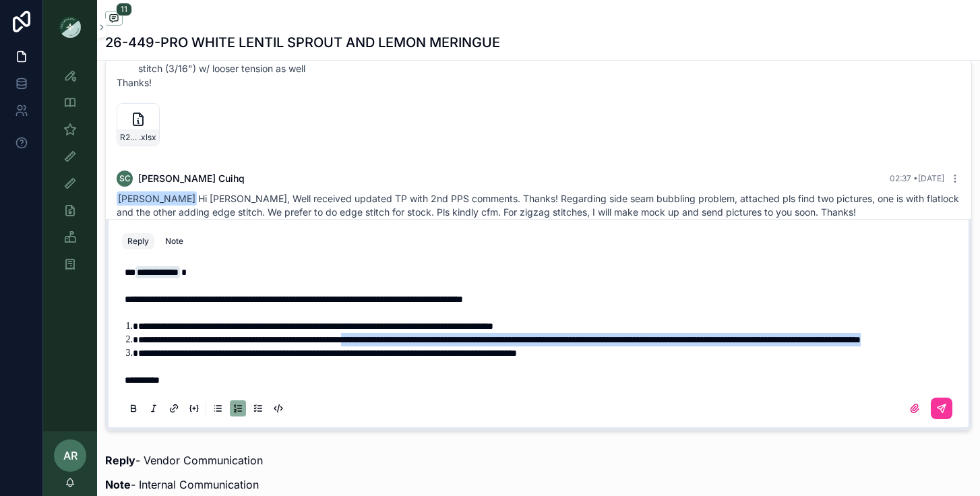
drag, startPoint x: 400, startPoint y: 332, endPoint x: 442, endPoint y: 342, distance: 43.8
click at [442, 342] on li "**********" at bounding box center [547, 339] width 819 height 13
click at [448, 334] on li "**********" at bounding box center [547, 339] width 819 height 13
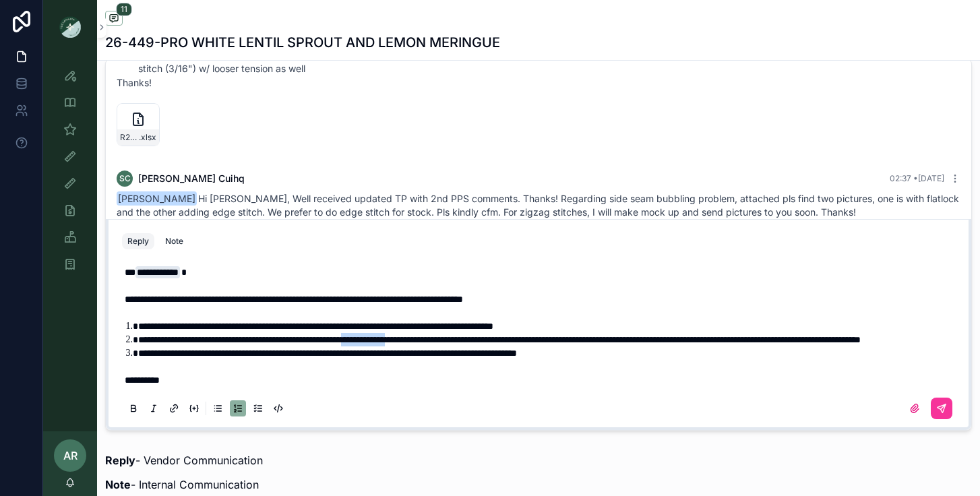
drag, startPoint x: 457, startPoint y: 329, endPoint x: 400, endPoint y: 328, distance: 57.3
click at [400, 335] on span "**********" at bounding box center [499, 339] width 722 height 9
drag, startPoint x: 397, startPoint y: 328, endPoint x: 446, endPoint y: 329, distance: 49.2
click at [446, 335] on span "**********" at bounding box center [507, 339] width 739 height 9
click at [700, 335] on span "**********" at bounding box center [517, 339] width 759 height 9
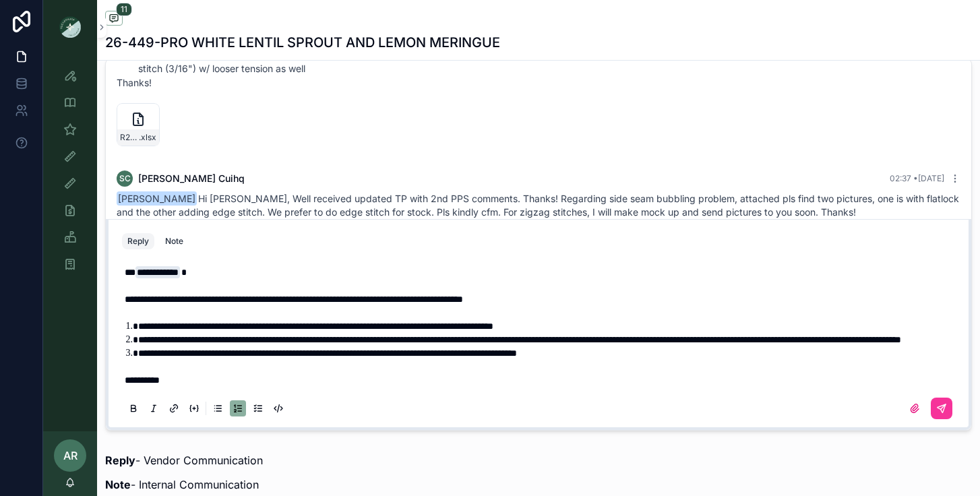
click at [883, 335] on span "**********" at bounding box center [519, 339] width 763 height 9
drag, startPoint x: 674, startPoint y: 328, endPoint x: 507, endPoint y: 325, distance: 167.8
click at [507, 335] on span "**********" at bounding box center [519, 339] width 763 height 9
drag, startPoint x: 707, startPoint y: 323, endPoint x: 646, endPoint y: 325, distance: 61.3
click at [646, 335] on span "**********" at bounding box center [453, 339] width 631 height 9
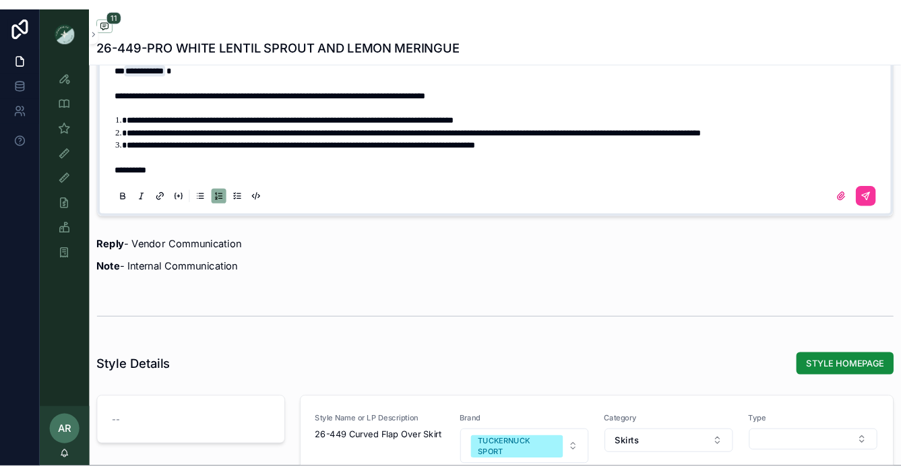
scroll to position [1225, 0]
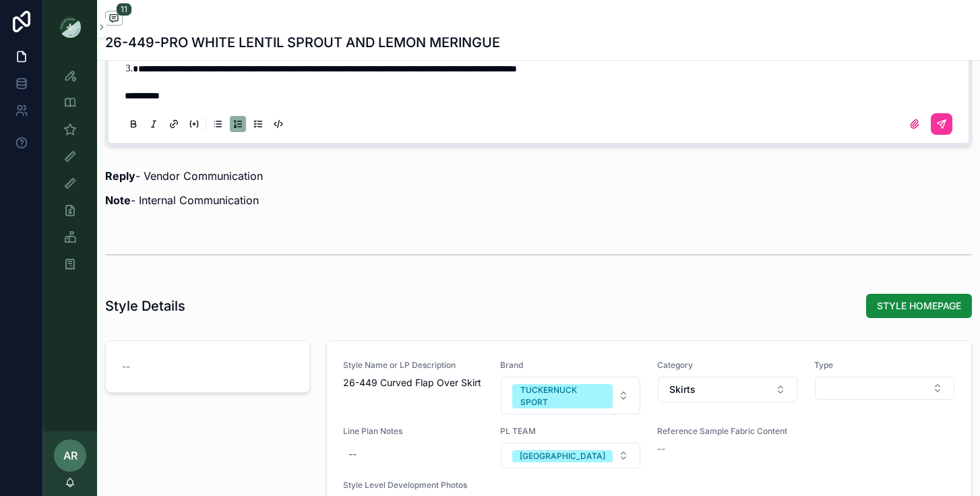
click at [912, 123] on icon "scrollable content" at bounding box center [914, 124] width 11 height 11
click at [0, 0] on input "scrollable content" at bounding box center [0, 0] width 0 height 0
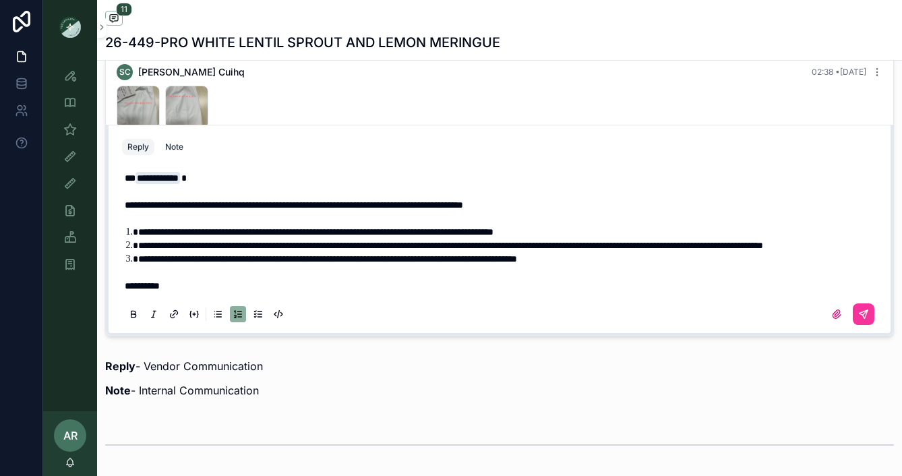
scroll to position [993, 0]
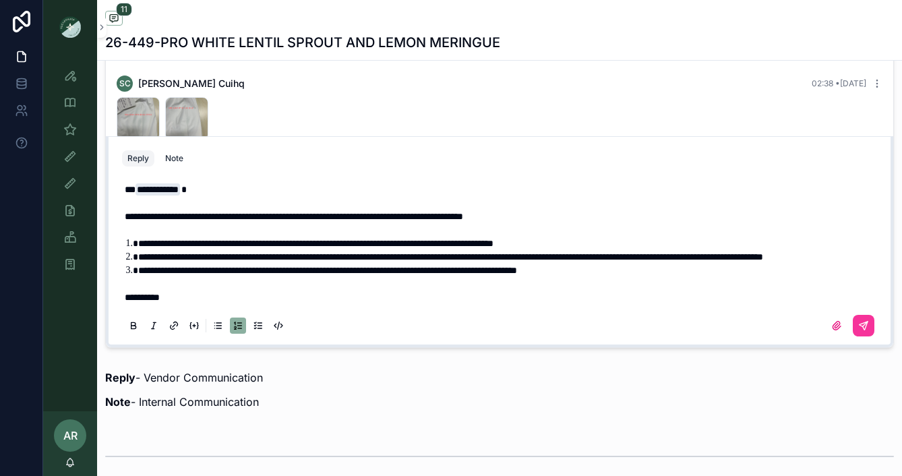
click at [549, 318] on div "scrollable content" at bounding box center [499, 325] width 755 height 27
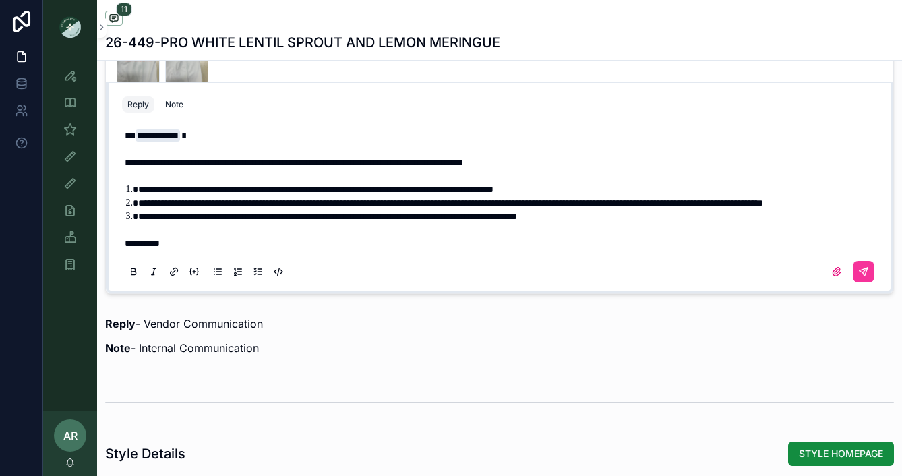
scroll to position [1054, 0]
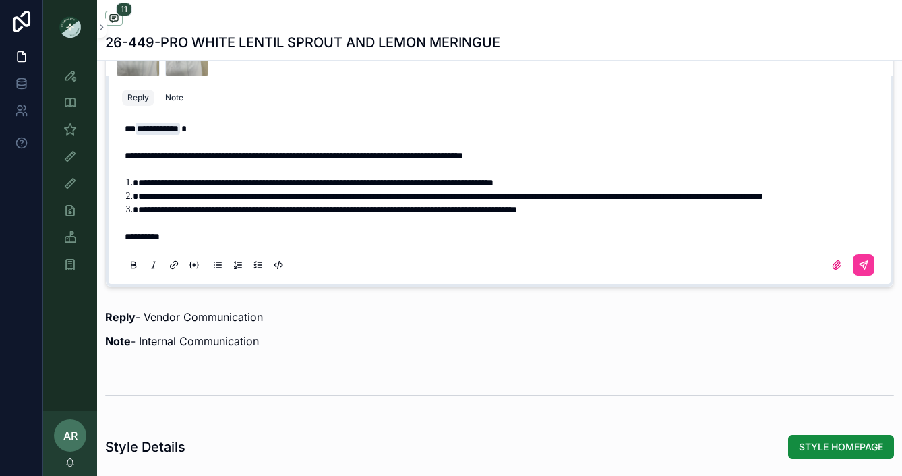
click at [837, 267] on icon "scrollable content" at bounding box center [836, 264] width 11 height 11
click at [0, 0] on input "scrollable content" at bounding box center [0, 0] width 0 height 0
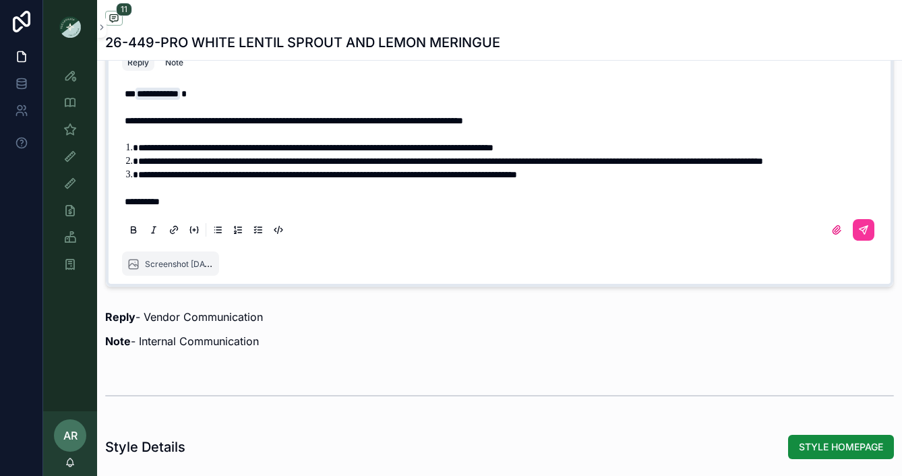
click at [862, 230] on icon "scrollable content" at bounding box center [864, 228] width 5 height 5
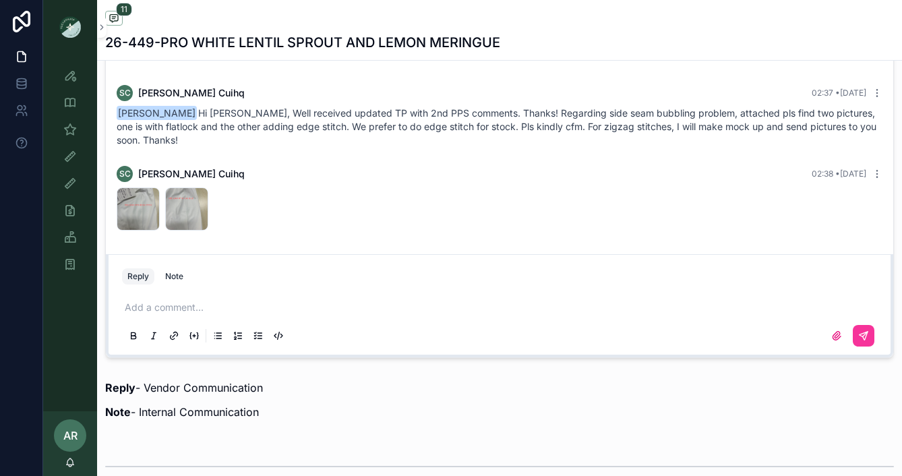
scroll to position [977, 0]
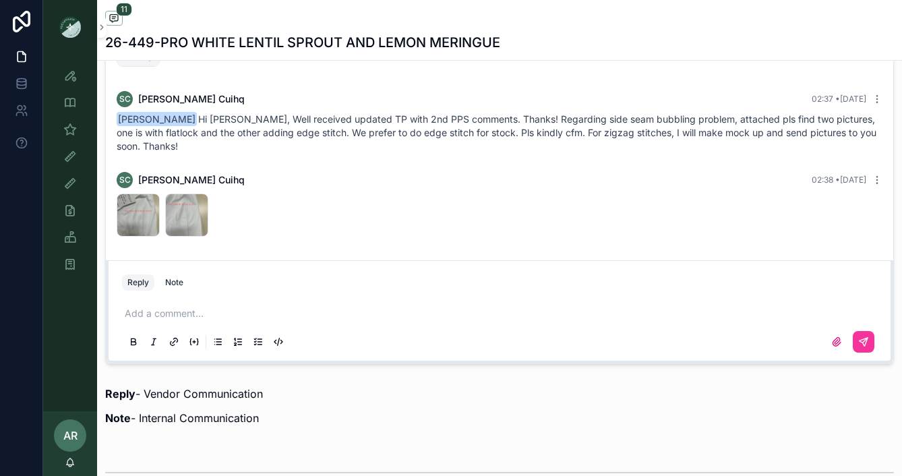
click at [307, 303] on div "Add a comment..." at bounding box center [499, 326] width 755 height 57
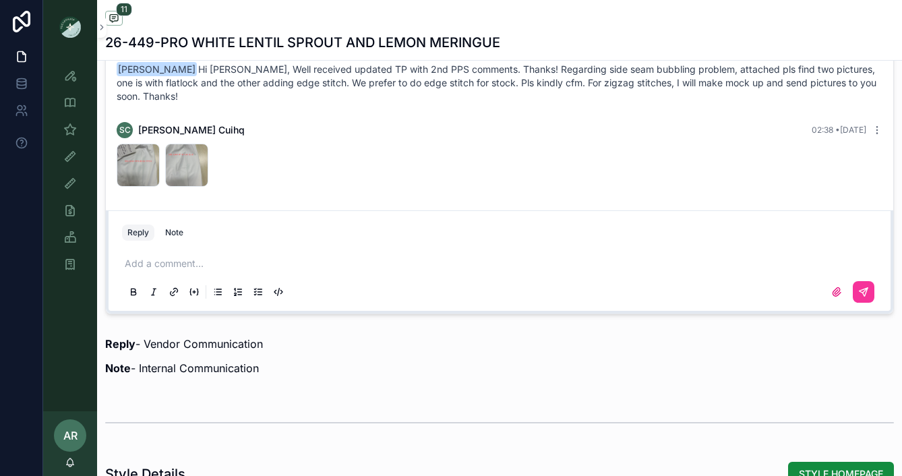
scroll to position [1026, 0]
click at [298, 275] on div "Add a comment..." at bounding box center [499, 277] width 755 height 57
click at [199, 261] on p "scrollable content" at bounding box center [502, 263] width 755 height 13
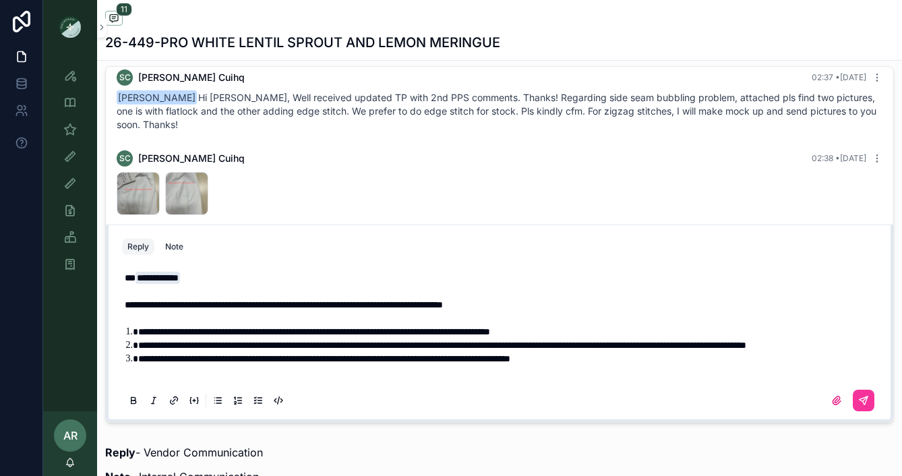
scroll to position [905, 0]
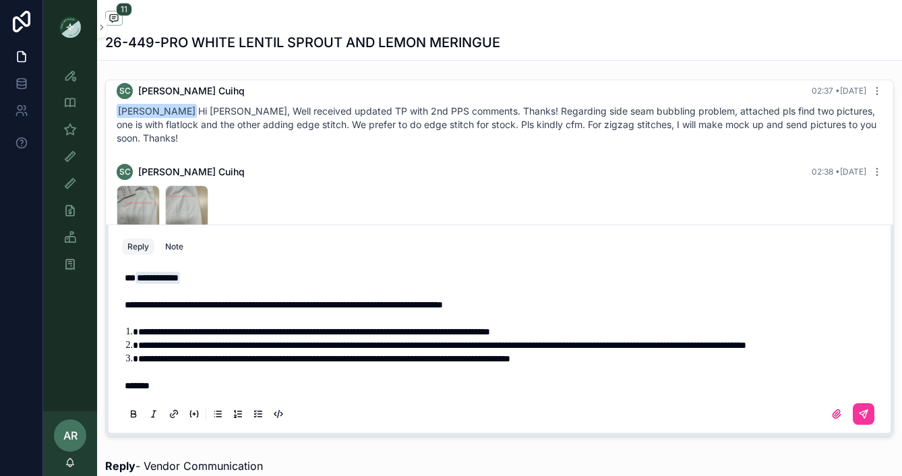
click at [838, 416] on icon "scrollable content" at bounding box center [836, 413] width 11 height 11
click at [0, 0] on input "scrollable content" at bounding box center [0, 0] width 0 height 0
click at [132, 273] on span "**" at bounding box center [130, 277] width 11 height 9
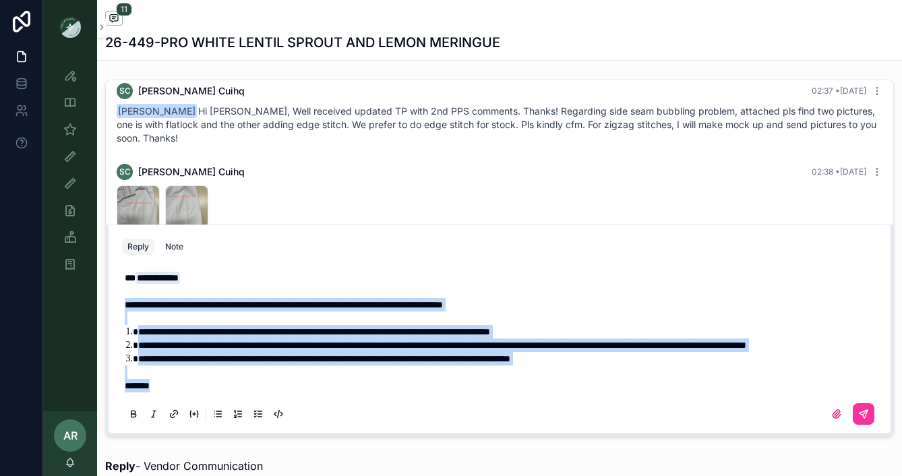
drag, startPoint x: 125, startPoint y: 290, endPoint x: 213, endPoint y: 393, distance: 135.8
click at [213, 393] on div "**********" at bounding box center [499, 345] width 755 height 164
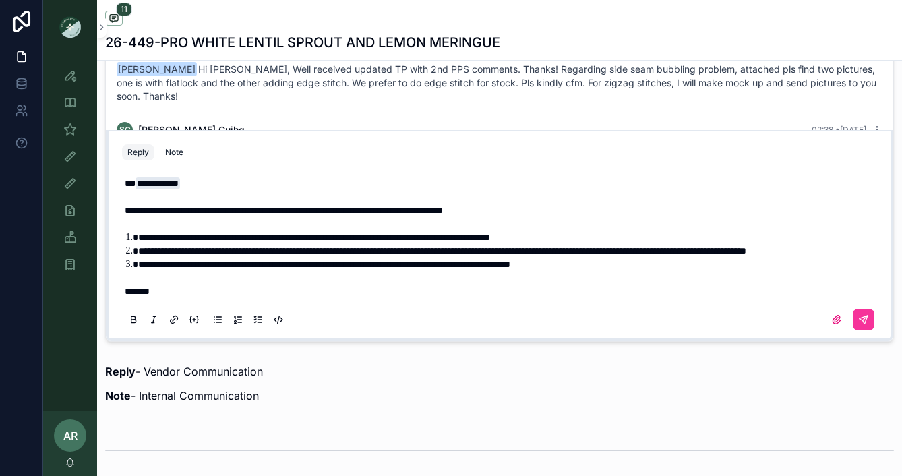
scroll to position [1004, 0]
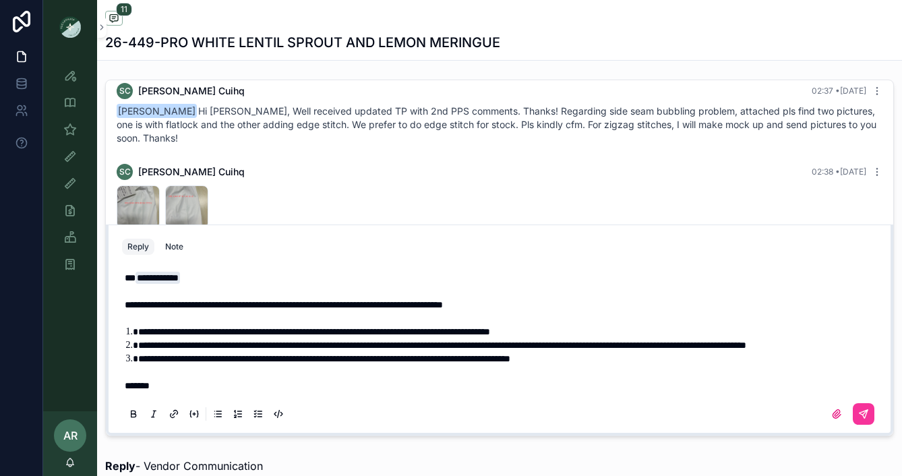
click at [226, 379] on p "*******" at bounding box center [502, 385] width 755 height 13
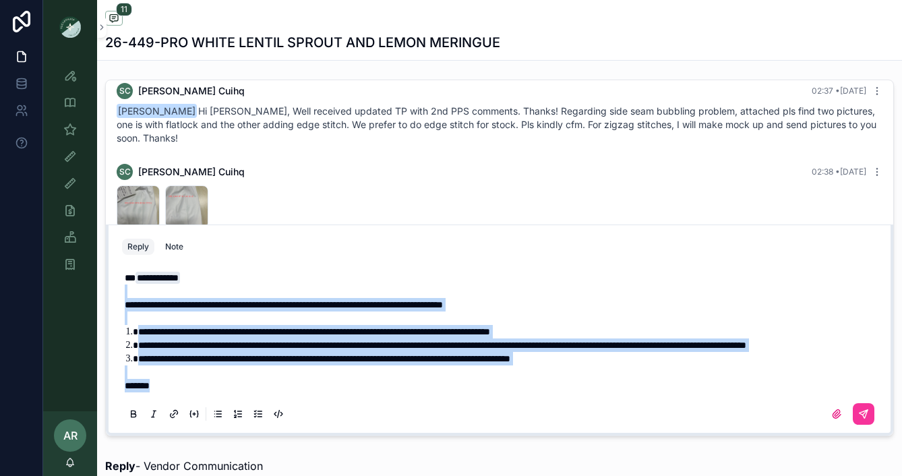
drag, startPoint x: 201, startPoint y: 380, endPoint x: 116, endPoint y: 278, distance: 132.5
click at [116, 278] on div "**********" at bounding box center [499, 344] width 771 height 175
copy div "**********"
click at [197, 378] on p "scrollable content" at bounding box center [502, 371] width 755 height 13
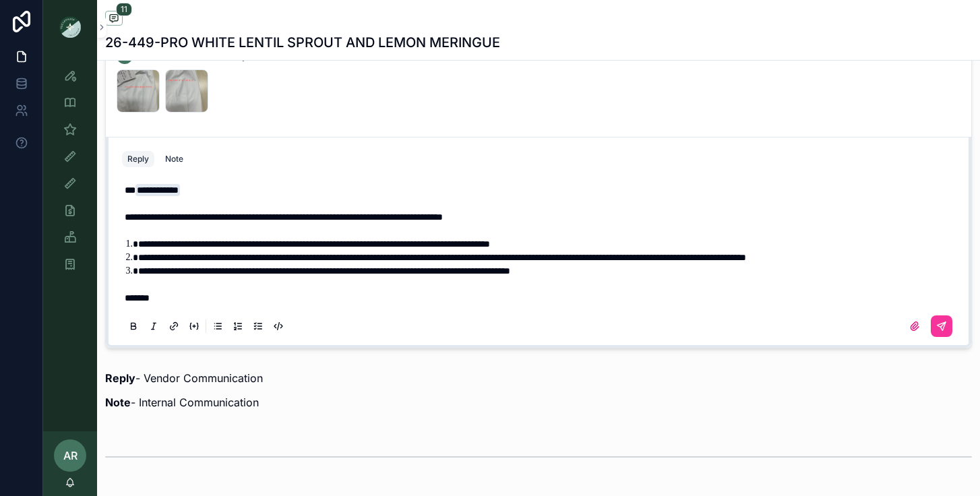
scroll to position [1019, 0]
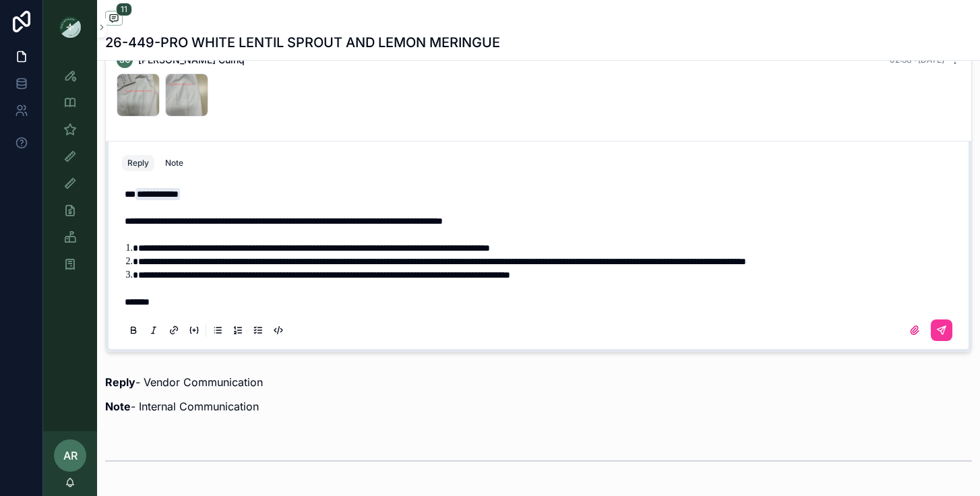
click at [914, 327] on icon "scrollable content" at bounding box center [914, 330] width 11 height 11
click at [0, 0] on input "scrollable content" at bounding box center [0, 0] width 0 height 0
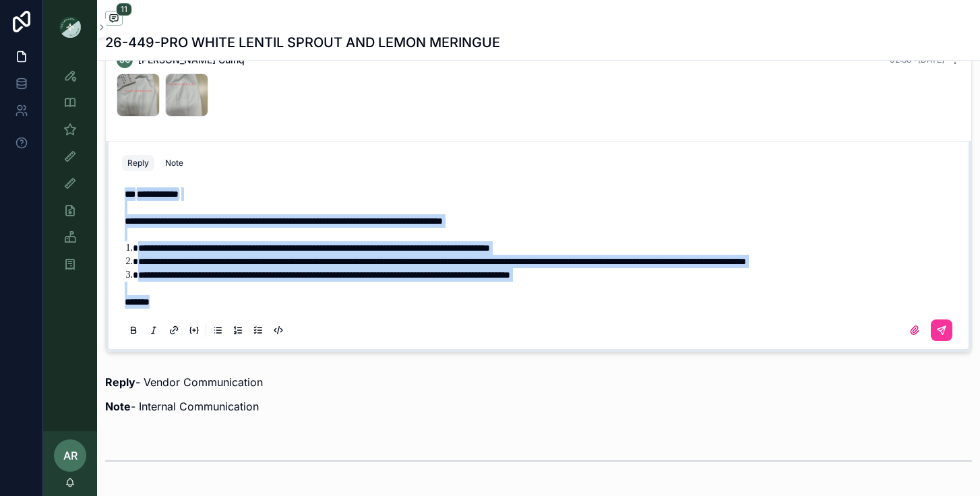
drag, startPoint x: 125, startPoint y: 194, endPoint x: 216, endPoint y: 329, distance: 162.8
click at [216, 329] on div "**********" at bounding box center [538, 261] width 833 height 164
copy div "**********"
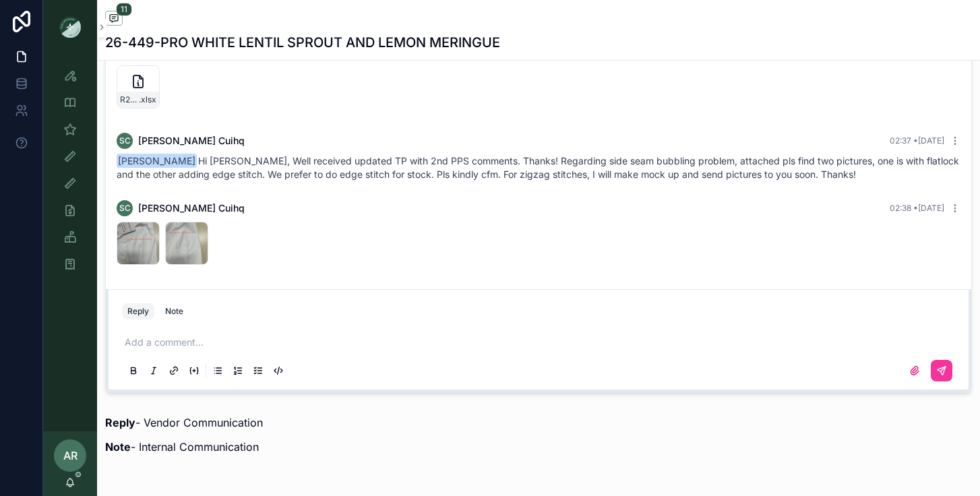
scroll to position [1012, 0]
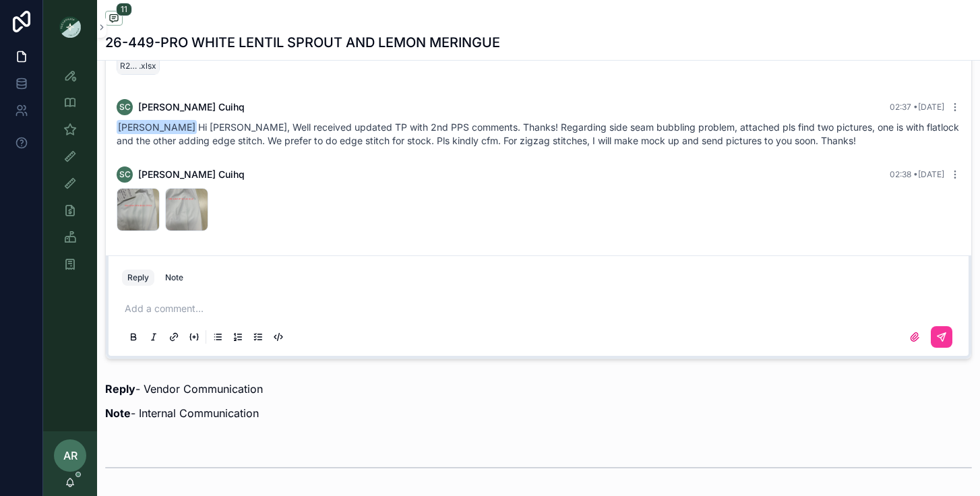
click at [150, 314] on p "scrollable content" at bounding box center [541, 308] width 833 height 13
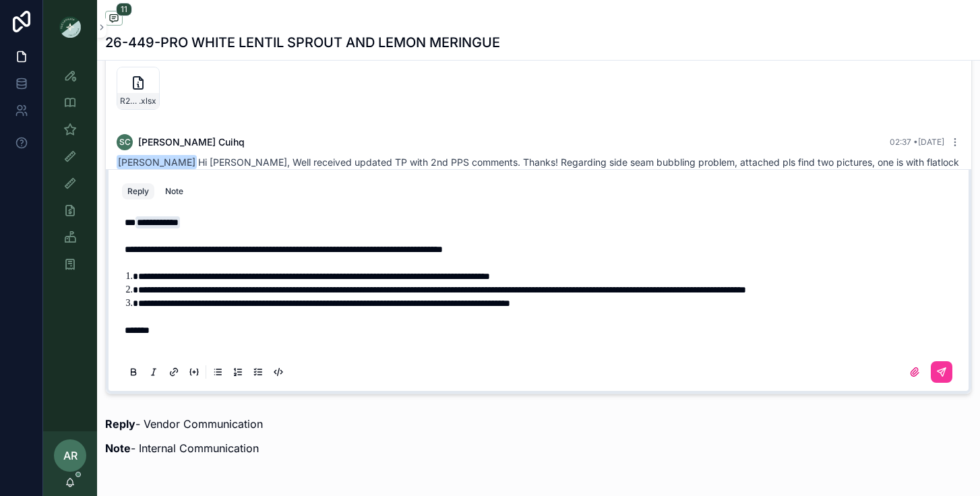
scroll to position [964, 0]
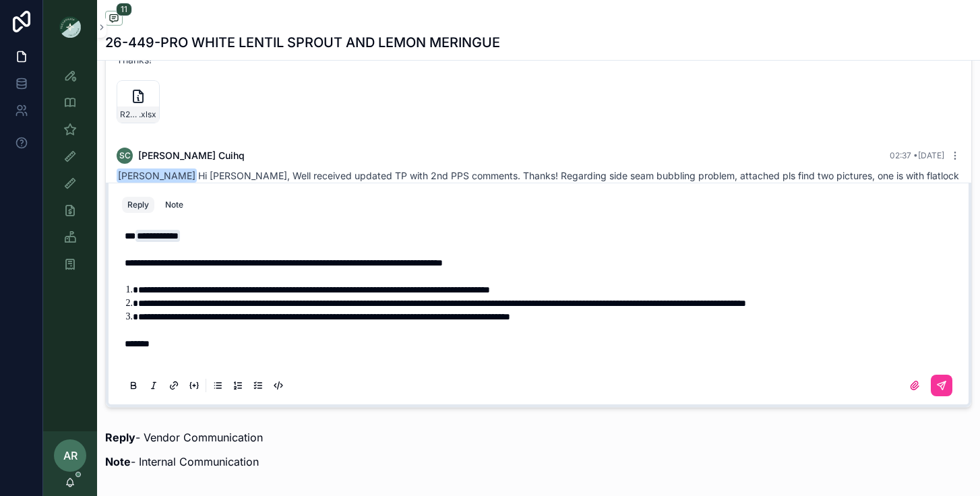
click at [908, 385] on label "scrollable content" at bounding box center [915, 386] width 22 height 22
click at [0, 0] on input "scrollable content" at bounding box center [0, 0] width 0 height 0
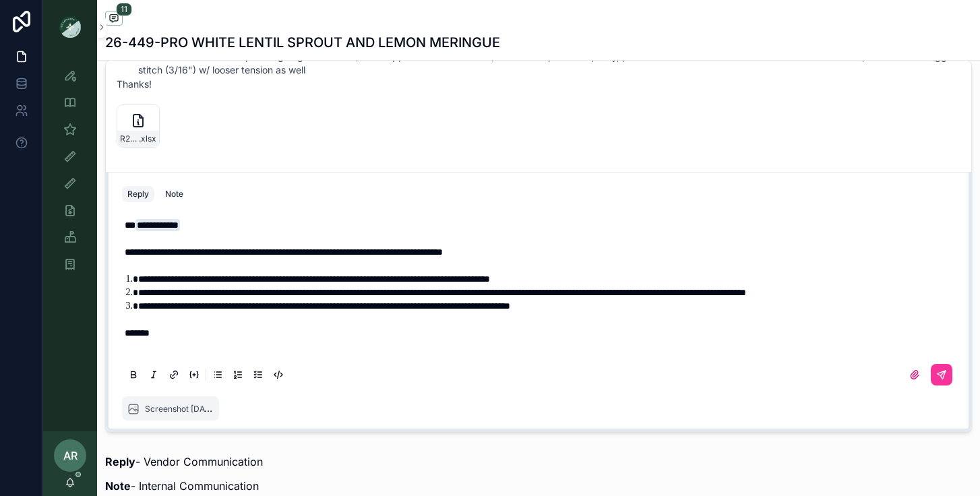
scroll to position [938, 0]
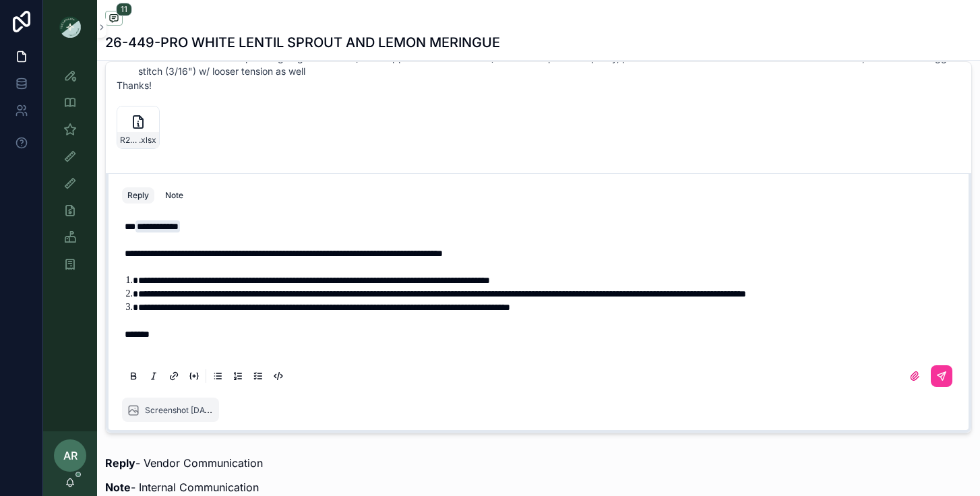
click at [209, 222] on p "**********" at bounding box center [541, 226] width 833 height 13
click at [942, 379] on icon "scrollable content" at bounding box center [941, 376] width 8 height 8
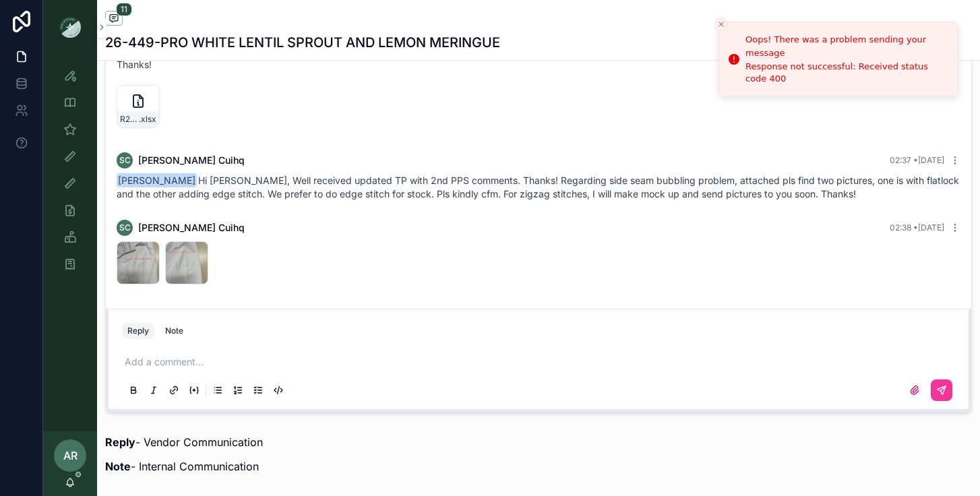
scroll to position [960, 0]
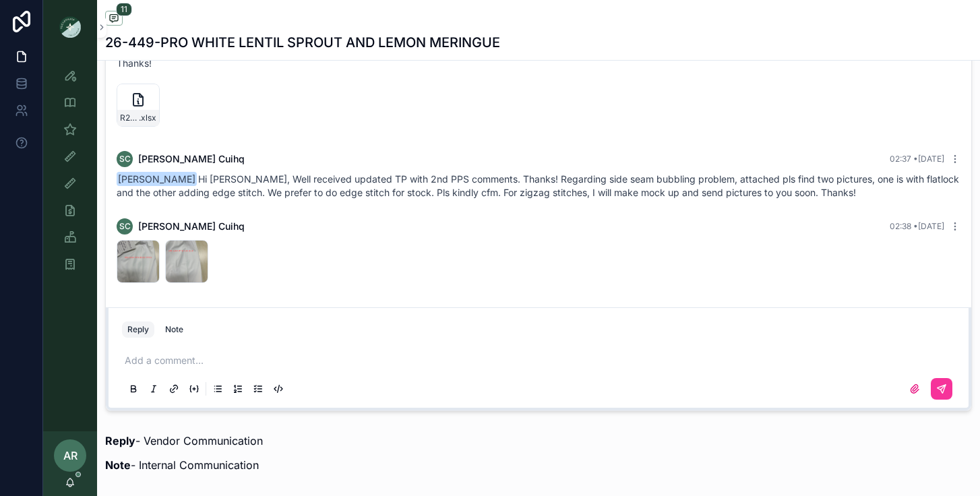
click at [203, 355] on p "scrollable content" at bounding box center [541, 360] width 833 height 13
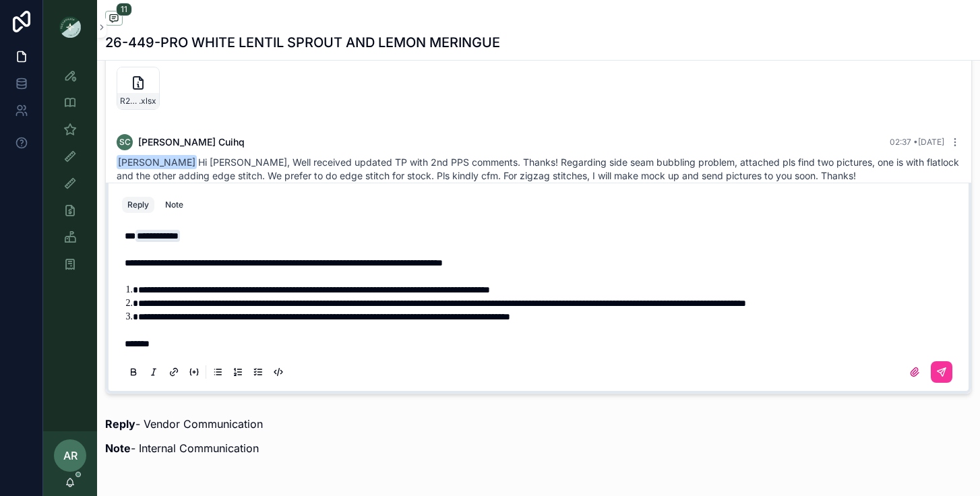
scroll to position [999, 0]
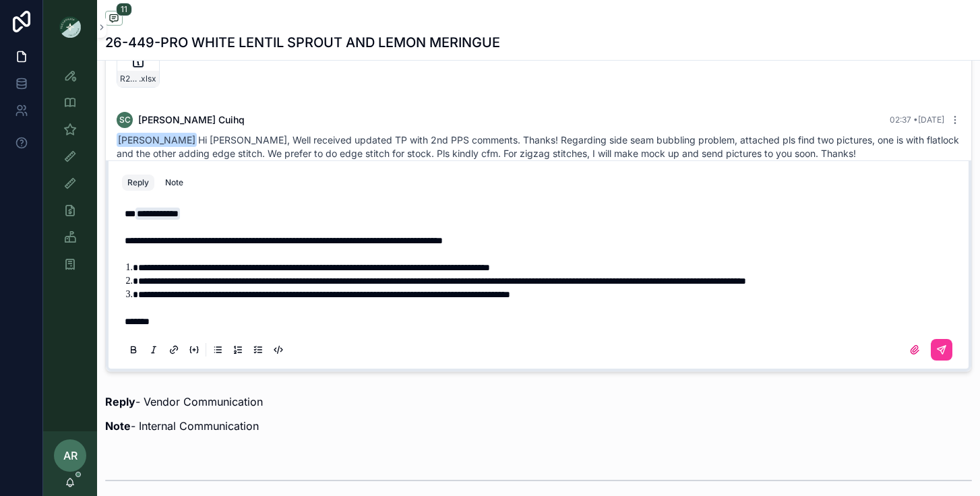
click at [943, 354] on icon "scrollable content" at bounding box center [941, 349] width 11 height 11
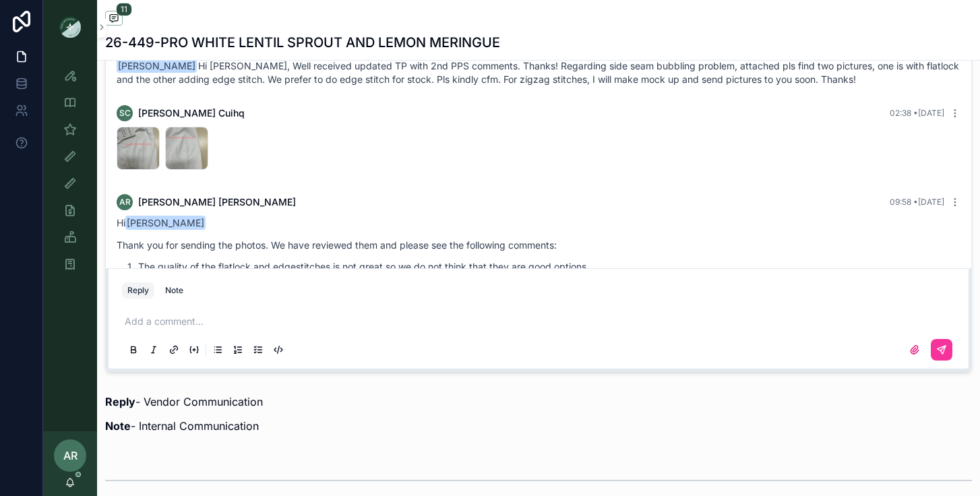
scroll to position [1015, 0]
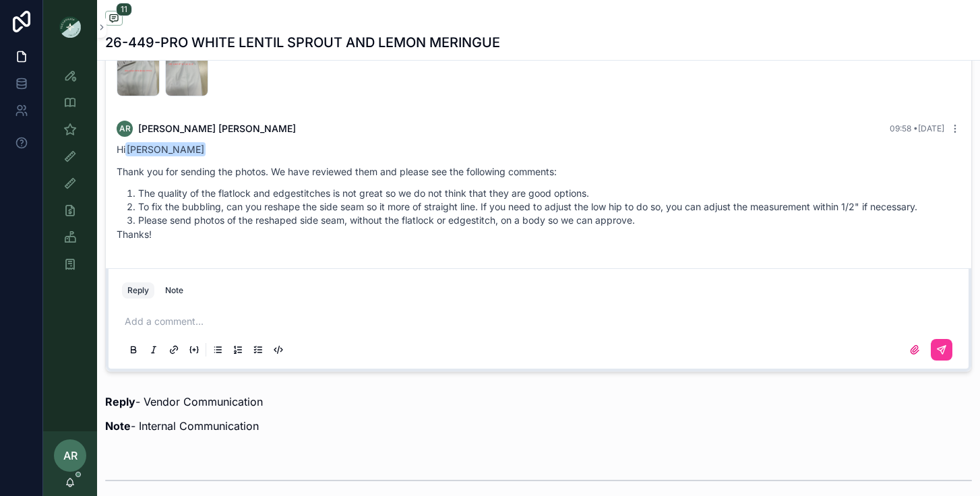
click at [906, 350] on label "scrollable content" at bounding box center [915, 350] width 22 height 22
click at [0, 0] on input "scrollable content" at bounding box center [0, 0] width 0 height 0
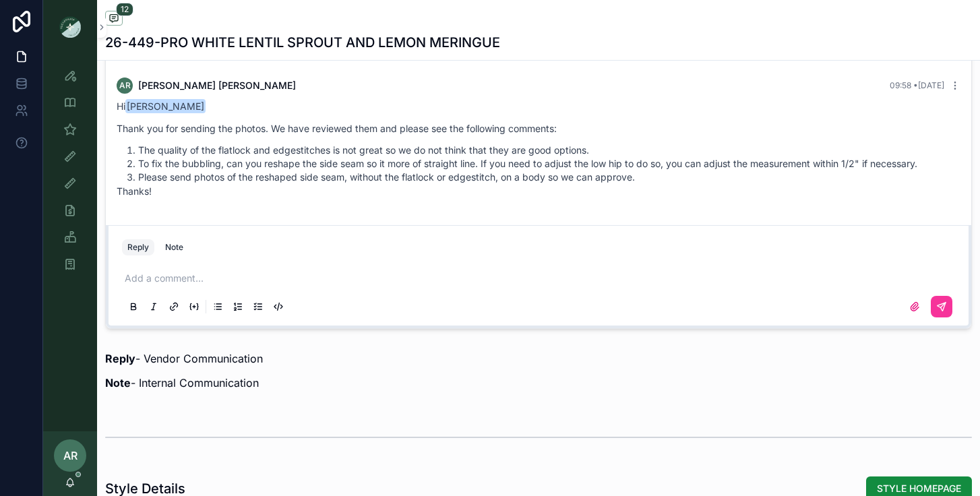
scroll to position [1036, 0]
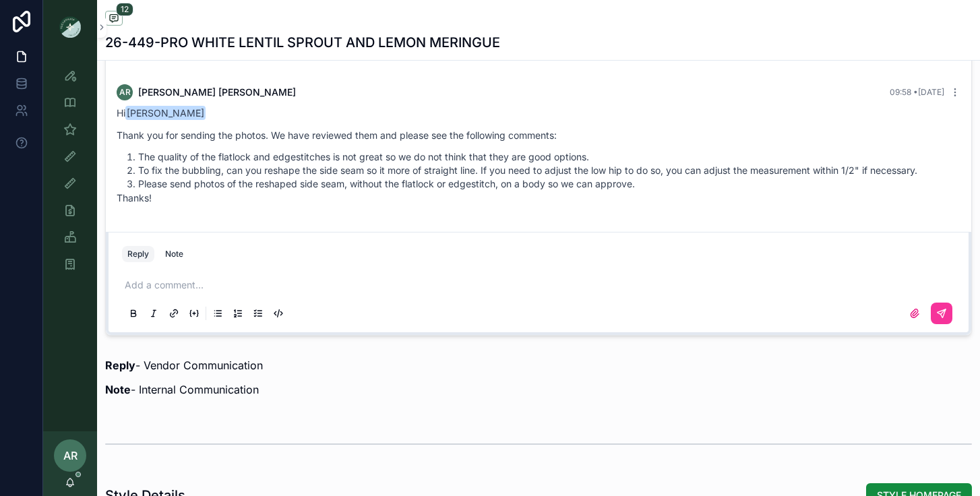
click at [912, 316] on icon "scrollable content" at bounding box center [914, 313] width 11 height 11
click at [0, 0] on input "scrollable content" at bounding box center [0, 0] width 0 height 0
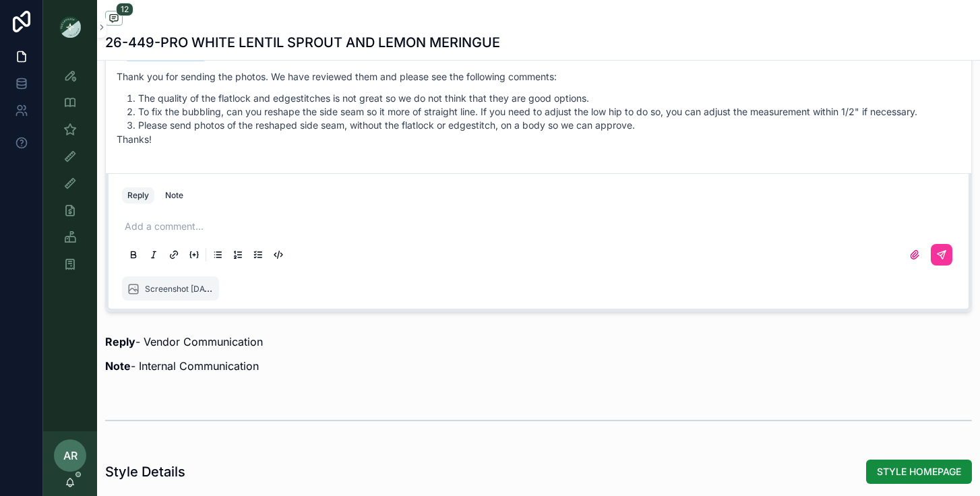
scroll to position [1105, 0]
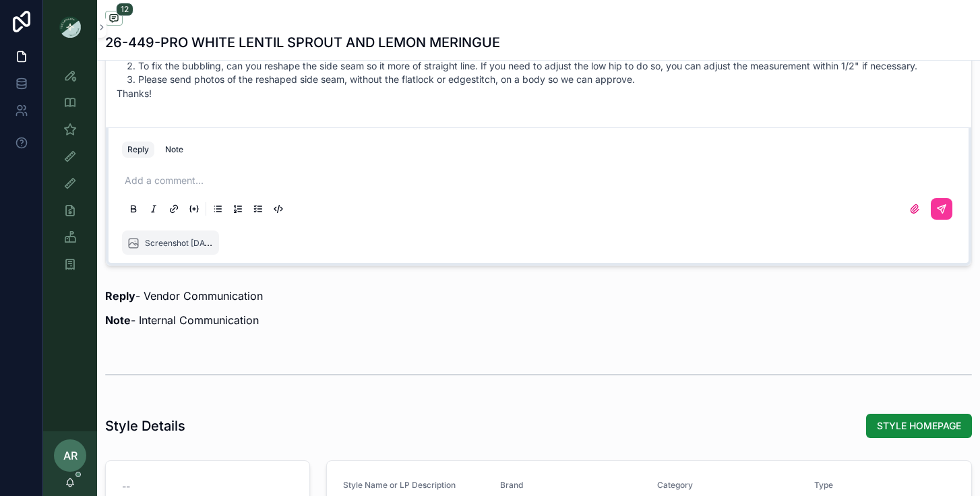
click at [938, 207] on icon "scrollable content" at bounding box center [941, 208] width 11 height 11
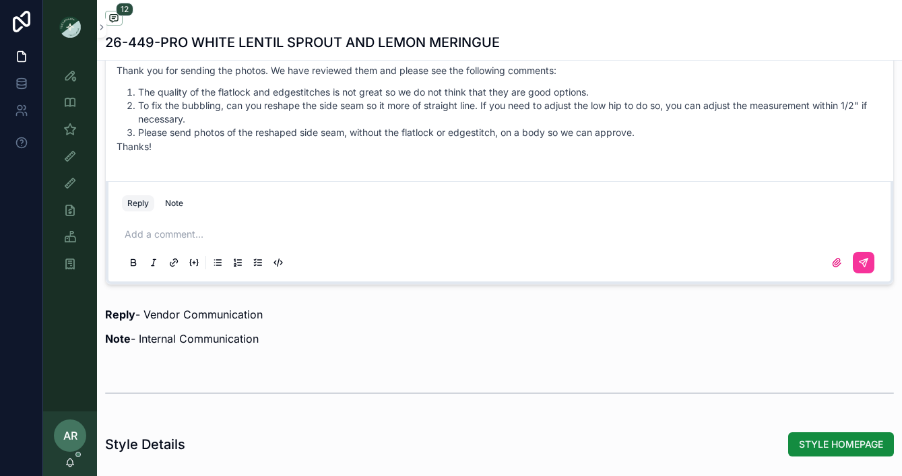
scroll to position [1048, 0]
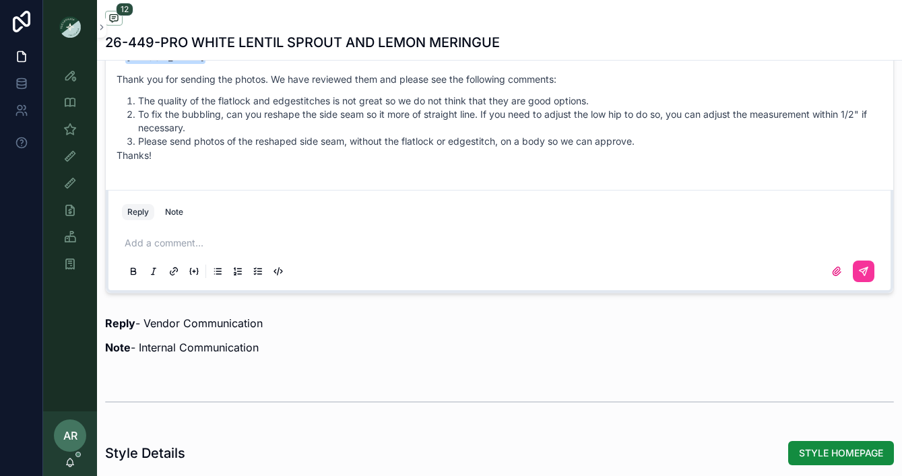
click at [415, 198] on div "Reply Note Add a comment..." at bounding box center [500, 241] width 788 height 103
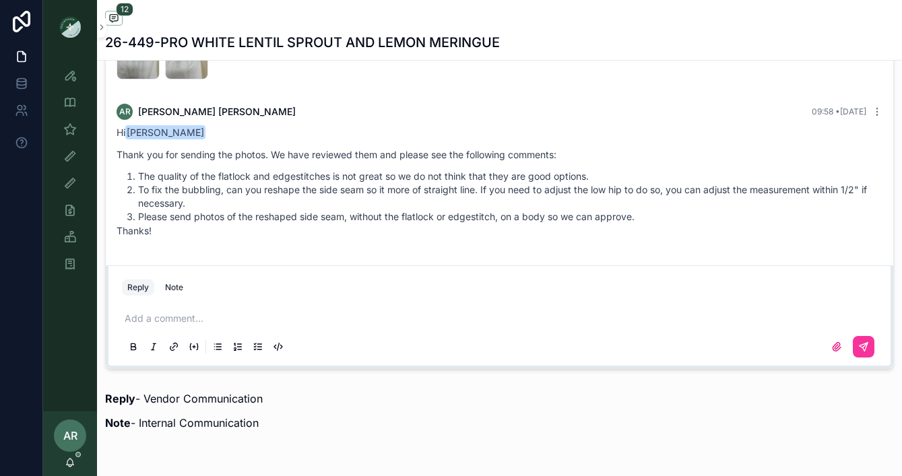
scroll to position [965, 0]
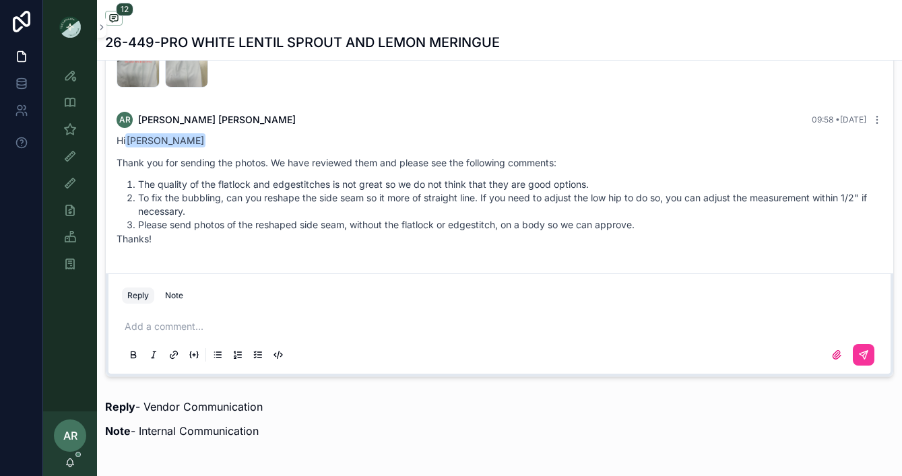
click at [840, 350] on icon "scrollable content" at bounding box center [836, 355] width 11 height 11
click at [0, 0] on input "scrollable content" at bounding box center [0, 0] width 0 height 0
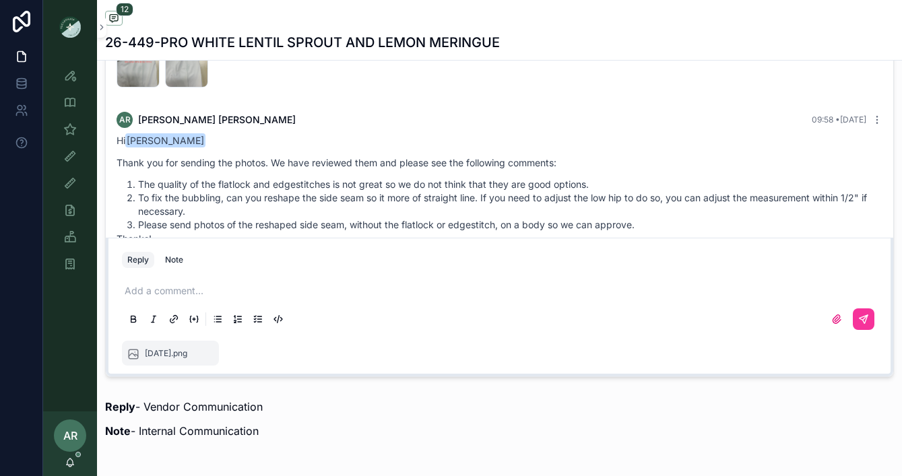
click at [864, 324] on icon "scrollable content" at bounding box center [863, 319] width 11 height 11
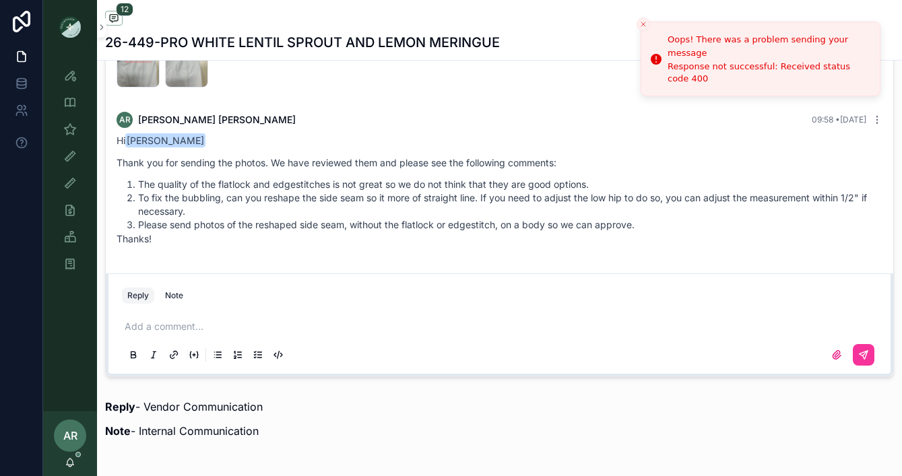
click at [812, 65] on div "Response not successful: Received status code 400" at bounding box center [768, 73] width 201 height 24
click at [647, 24] on icon "Close toast" at bounding box center [643, 24] width 8 height 8
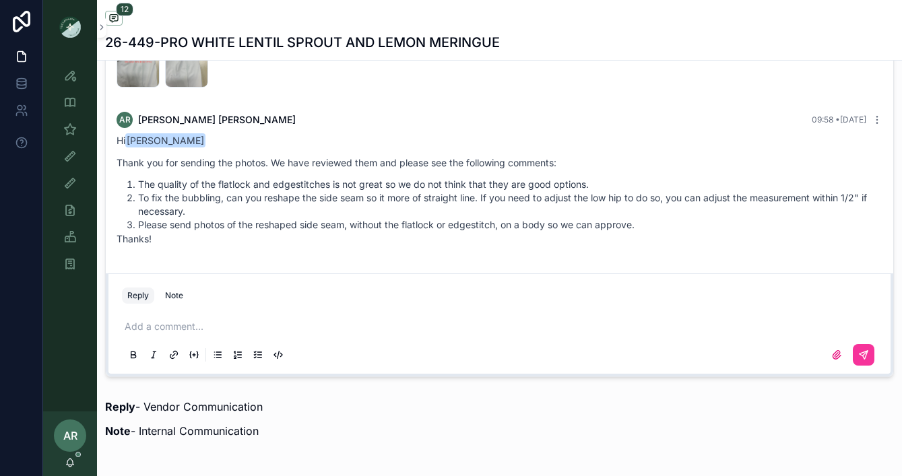
click at [831, 346] on label "scrollable content" at bounding box center [837, 355] width 22 height 22
click at [0, 0] on input "scrollable content" at bounding box center [0, 0] width 0 height 0
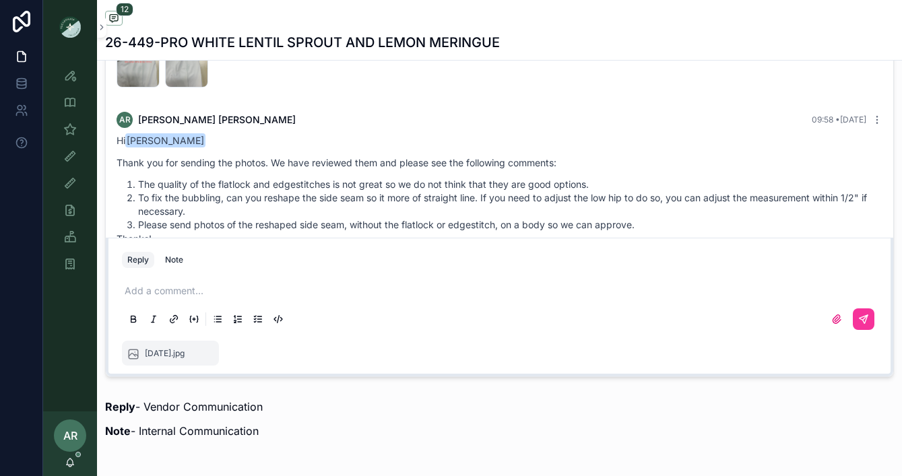
click at [866, 323] on icon "scrollable content" at bounding box center [863, 319] width 11 height 11
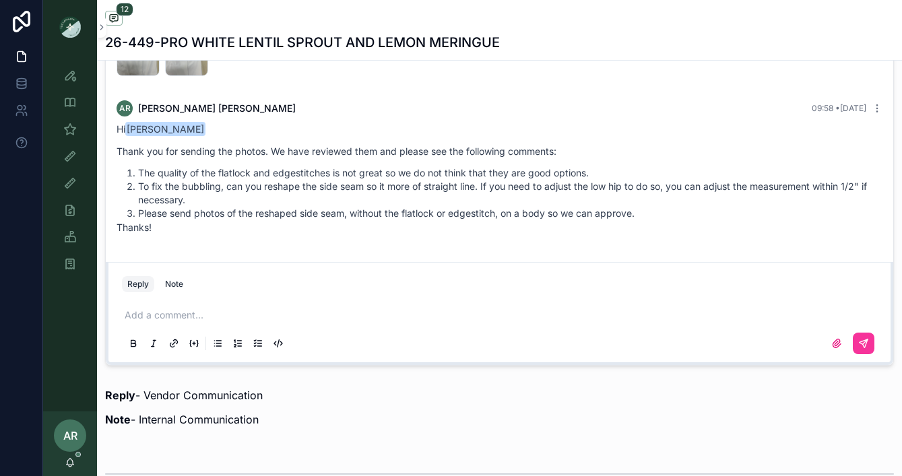
scroll to position [978, 0]
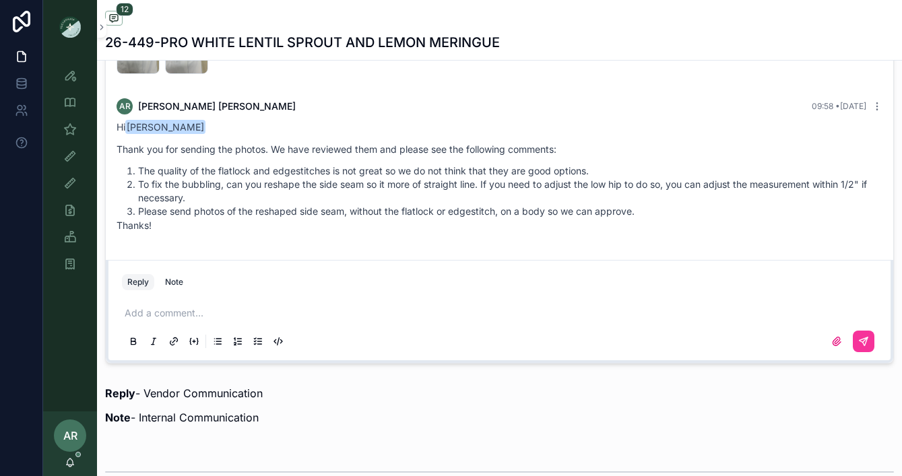
click at [160, 309] on p "scrollable content" at bounding box center [502, 313] width 755 height 13
click at [835, 340] on icon "scrollable content" at bounding box center [837, 341] width 8 height 8
click at [0, 0] on input "scrollable content" at bounding box center [0, 0] width 0 height 0
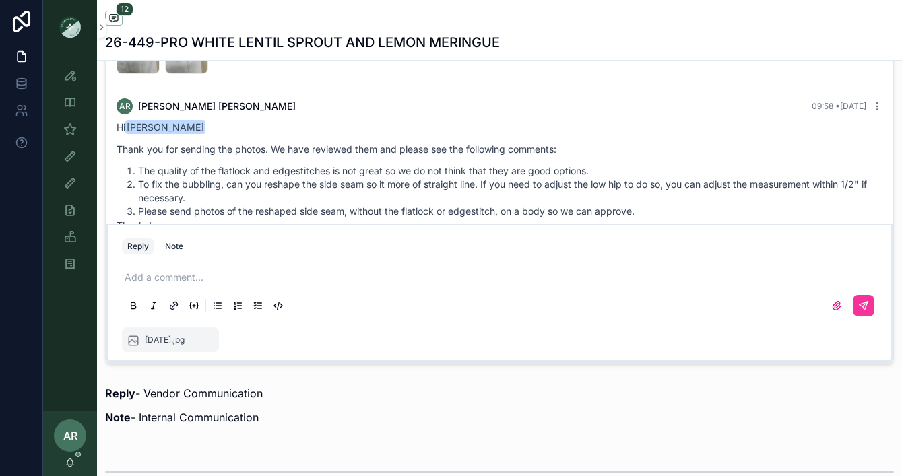
click at [858, 311] on icon "scrollable content" at bounding box center [863, 306] width 11 height 11
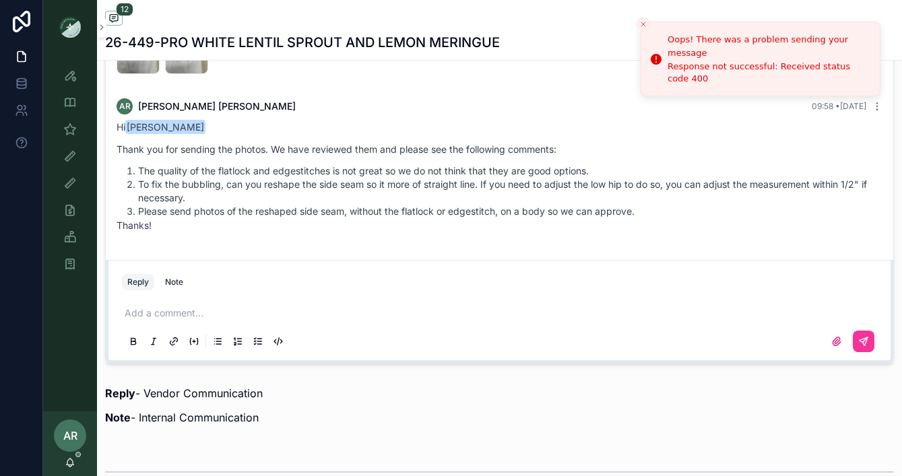
click at [648, 25] on button "Close toast" at bounding box center [643, 24] width 13 height 13
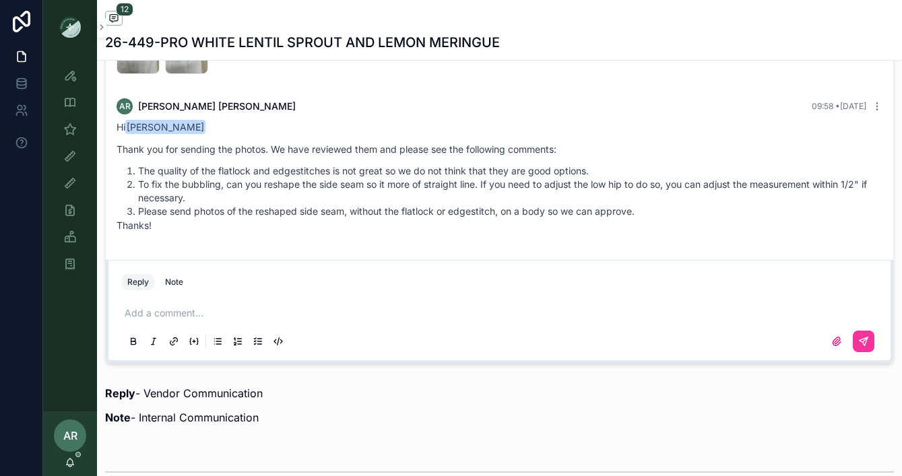
click at [71, 472] on div "AR [PERSON_NAME]" at bounding box center [70, 444] width 54 height 65
click at [71, 460] on icon "scrollable content" at bounding box center [70, 462] width 7 height 6
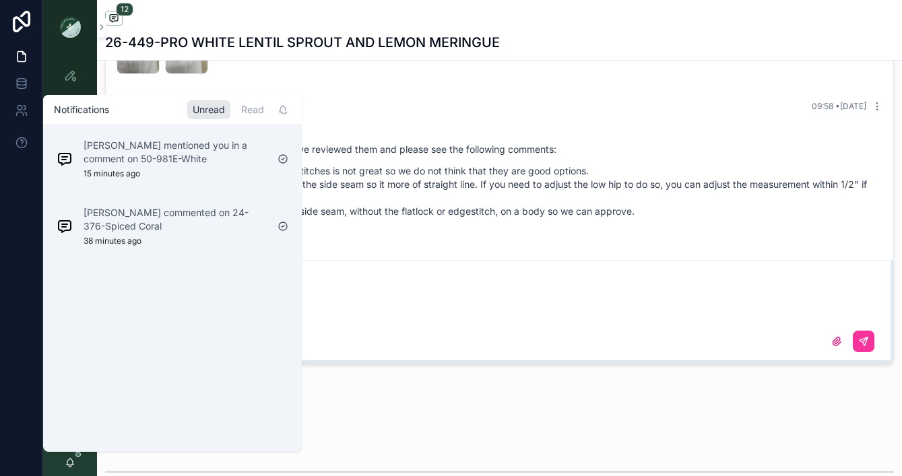
click at [150, 221] on p "[PERSON_NAME] commented on 24-376-Spiced Coral" at bounding box center [175, 219] width 183 height 27
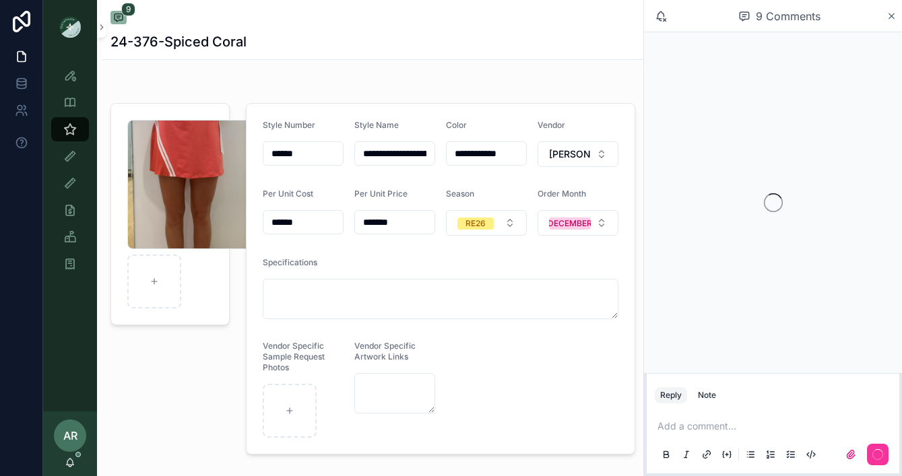
click at [67, 454] on div "AR [PERSON_NAME]" at bounding box center [70, 444] width 54 height 65
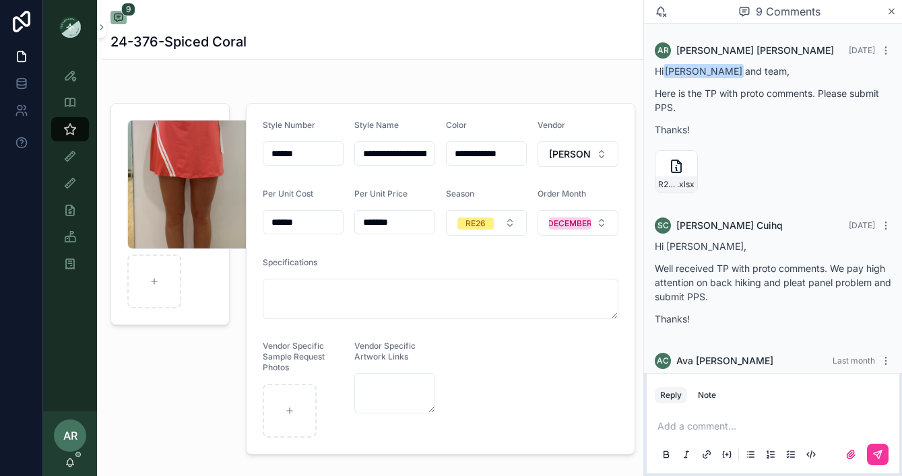
scroll to position [769, 0]
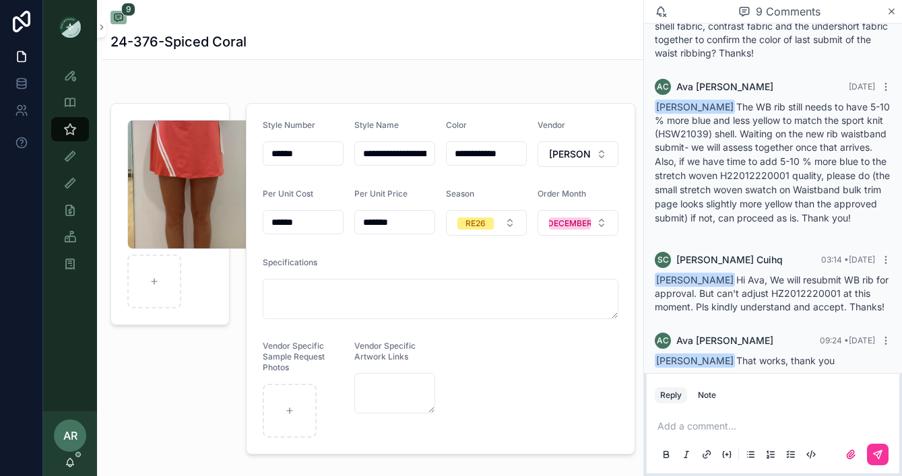
click at [75, 462] on div "AR [PERSON_NAME]" at bounding box center [70, 444] width 54 height 65
click at [73, 468] on icon "scrollable content" at bounding box center [70, 462] width 11 height 11
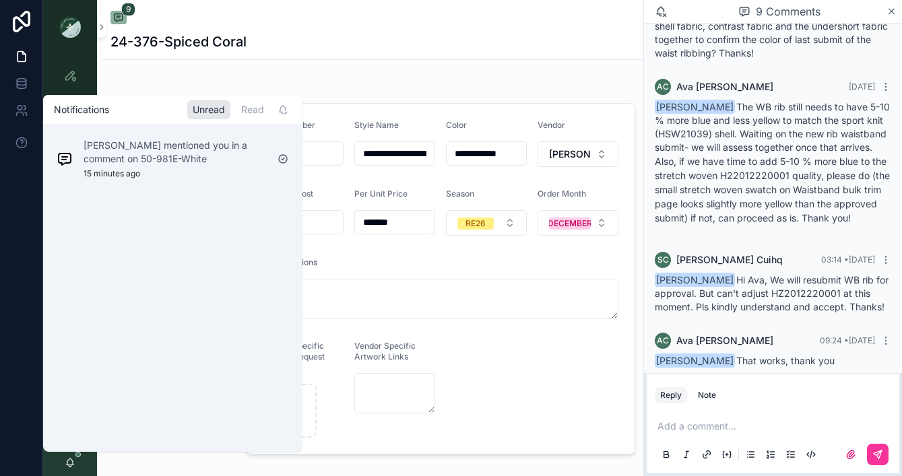
click at [133, 150] on p "[PERSON_NAME] mentioned you in a comment on 50-981E-White" at bounding box center [175, 152] width 183 height 27
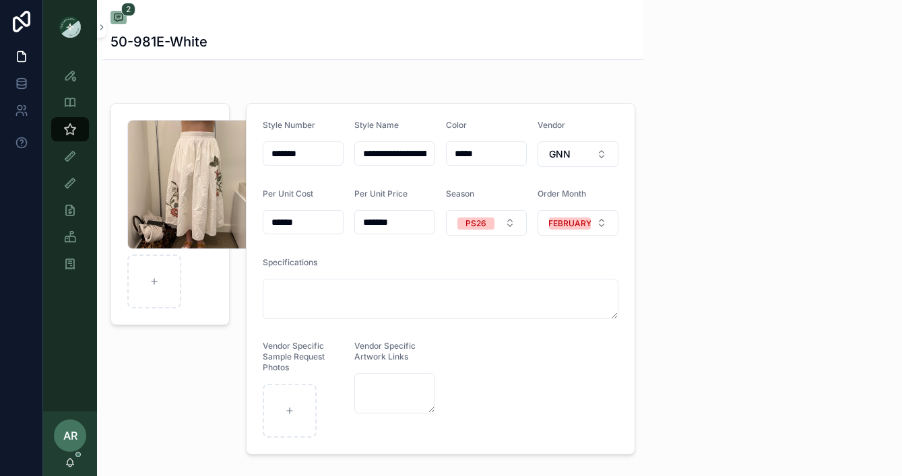
scroll to position [86, 0]
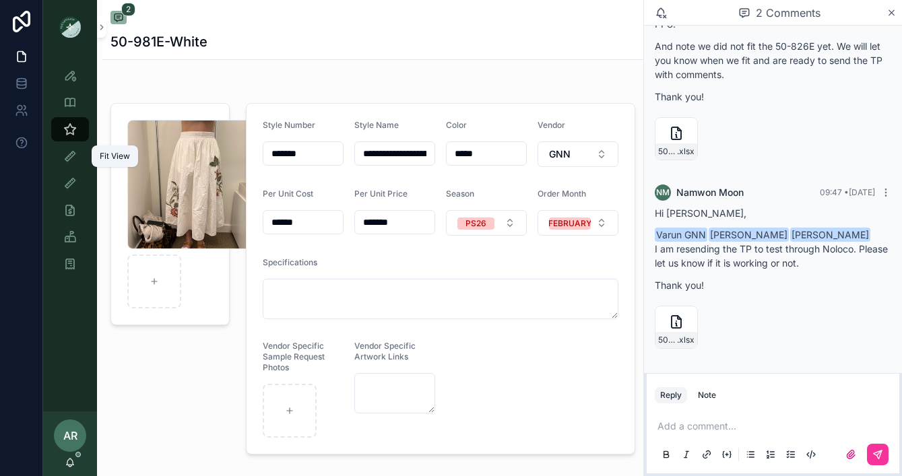
click at [69, 134] on icon "scrollable content" at bounding box center [69, 129] width 13 height 13
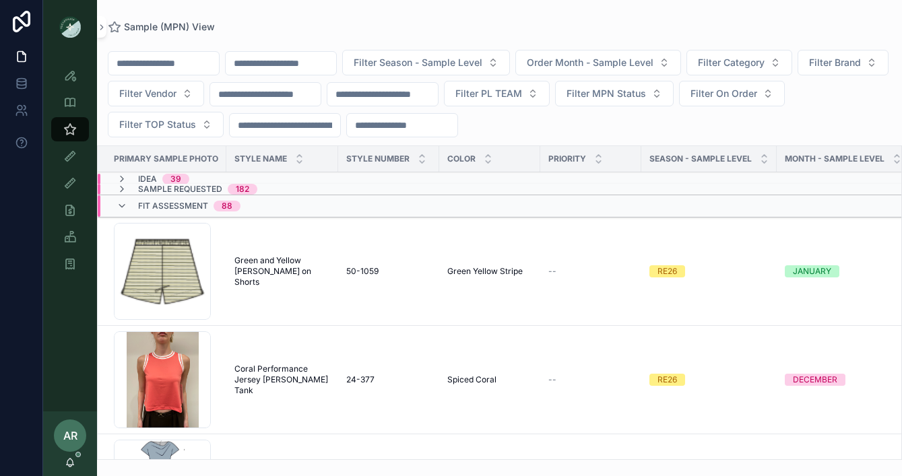
click at [69, 464] on icon "scrollable content" at bounding box center [70, 462] width 11 height 11
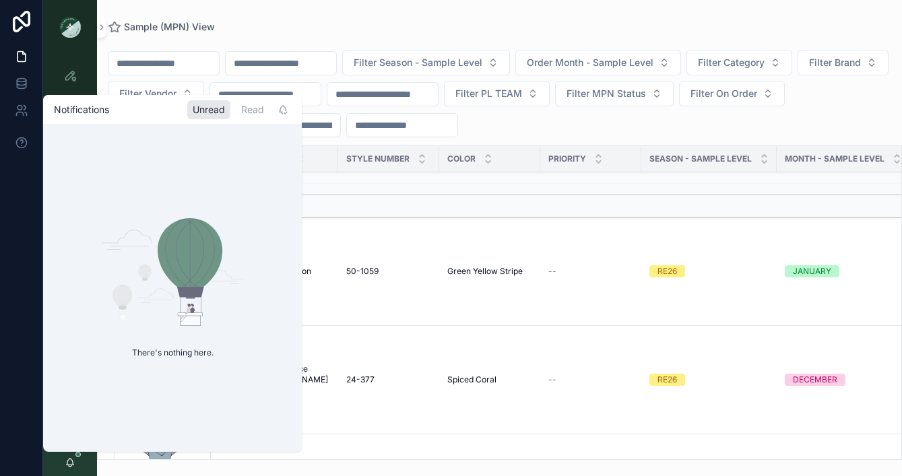
click at [222, 113] on div "Unread" at bounding box center [208, 109] width 43 height 19
click at [76, 468] on div "AR [PERSON_NAME]" at bounding box center [70, 444] width 54 height 65
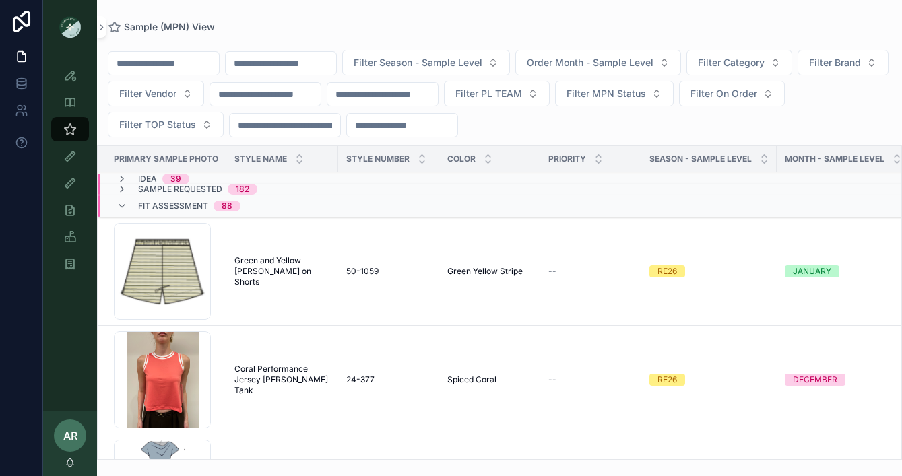
click at [76, 468] on div "AR [PERSON_NAME]" at bounding box center [70, 444] width 54 height 65
